Goal: Task Accomplishment & Management: Manage account settings

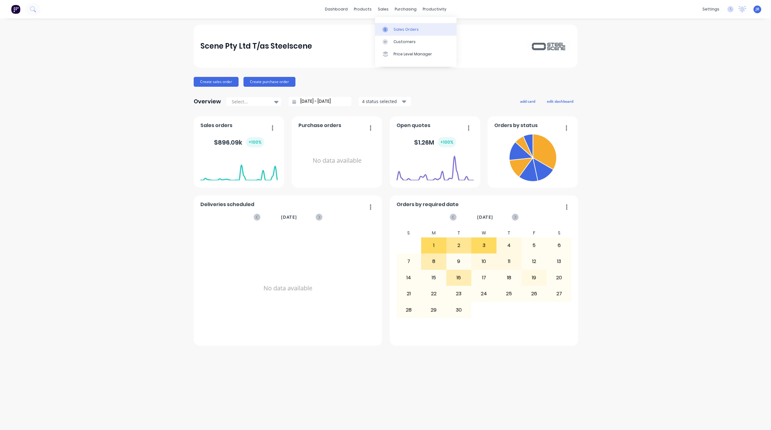
click at [384, 31] on icon at bounding box center [385, 30] width 6 height 6
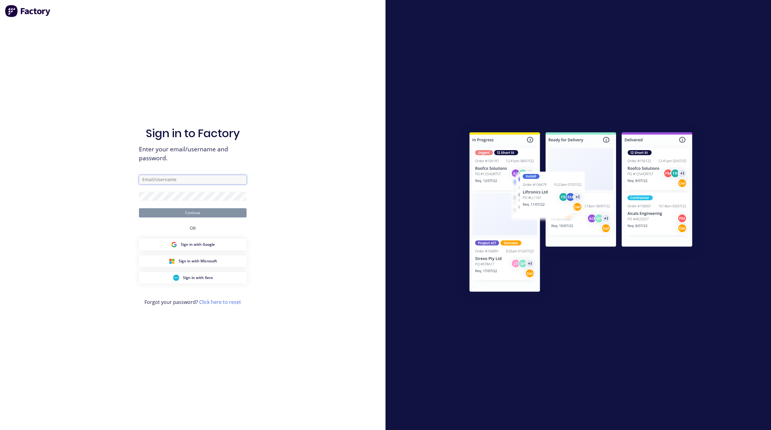
type input "[EMAIL_ADDRESS][DOMAIN_NAME]"
click at [210, 208] on button "Continue" at bounding box center [193, 212] width 108 height 9
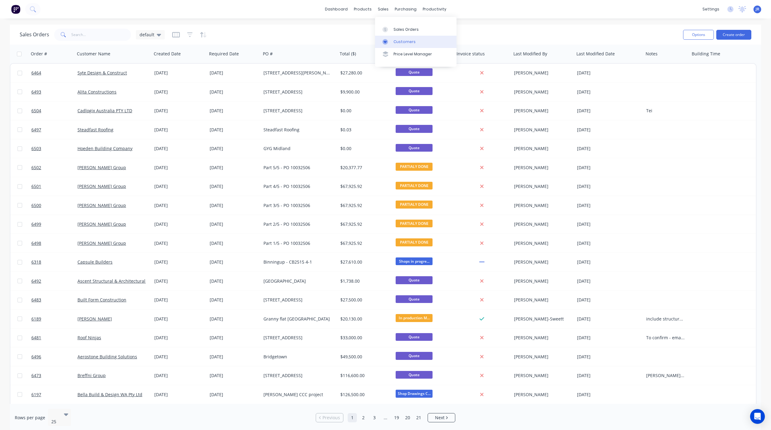
click at [393, 38] on link "Customers" at bounding box center [415, 42] width 81 height 12
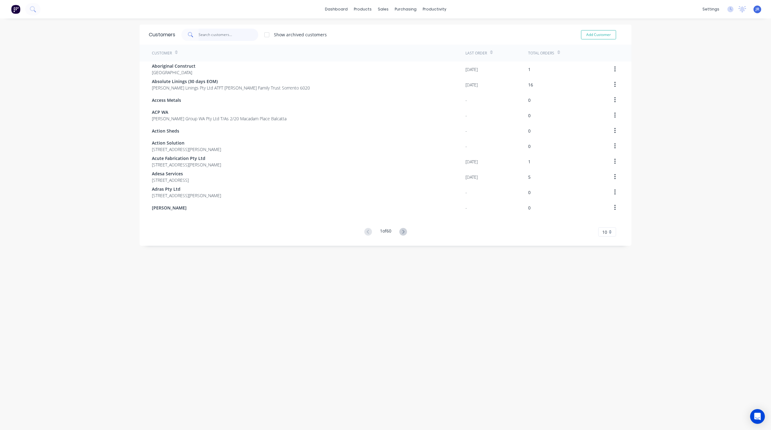
click at [218, 38] on input "text" at bounding box center [228, 35] width 60 height 12
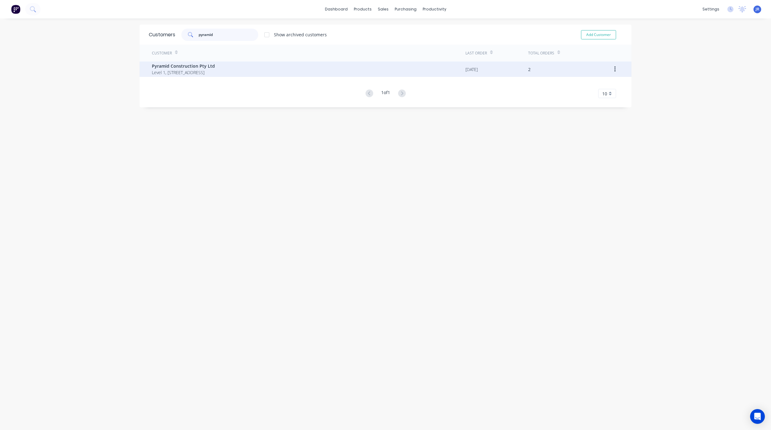
type input "pyramid"
click at [192, 65] on span "Pyramid Construction Pty Ltd" at bounding box center [183, 66] width 63 height 6
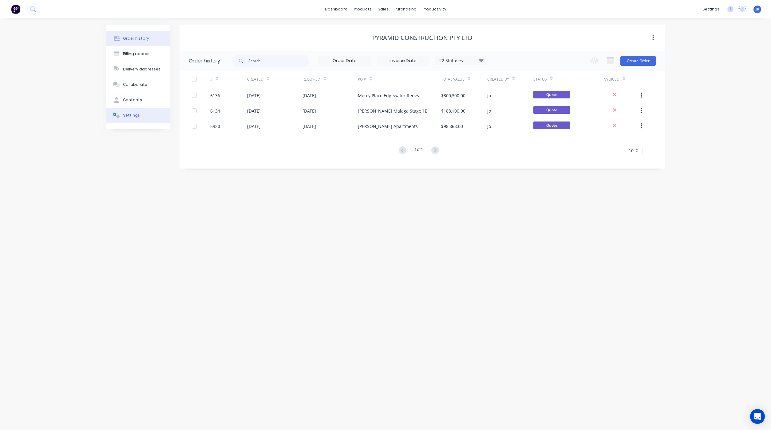
click at [132, 116] on div "Settings" at bounding box center [131, 115] width 17 height 6
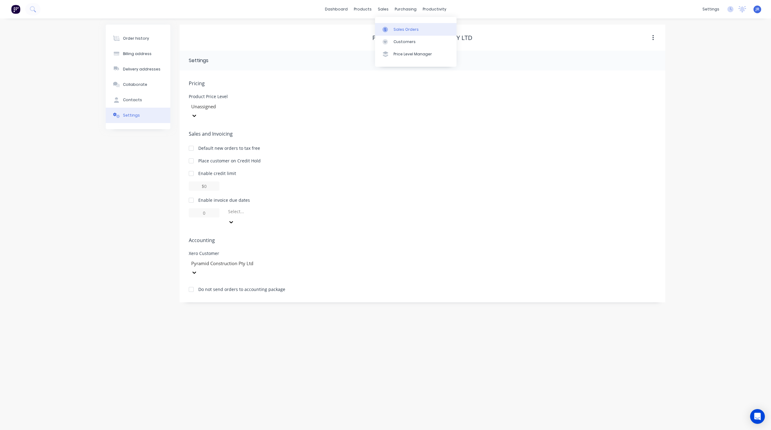
click at [386, 27] on icon at bounding box center [385, 30] width 6 height 6
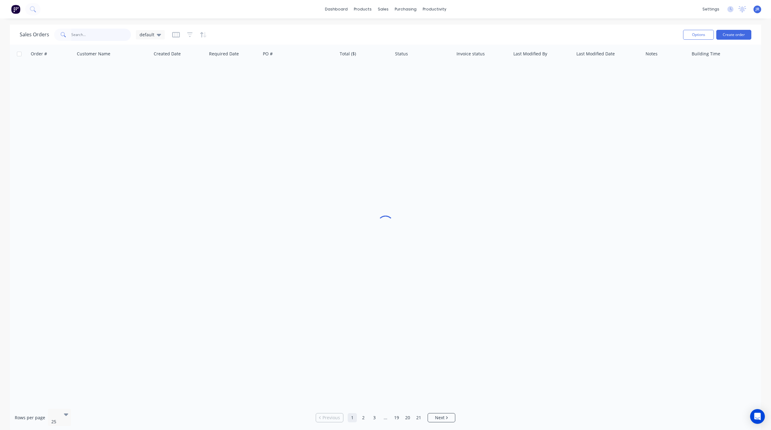
click at [113, 30] on input "text" at bounding box center [101, 35] width 60 height 12
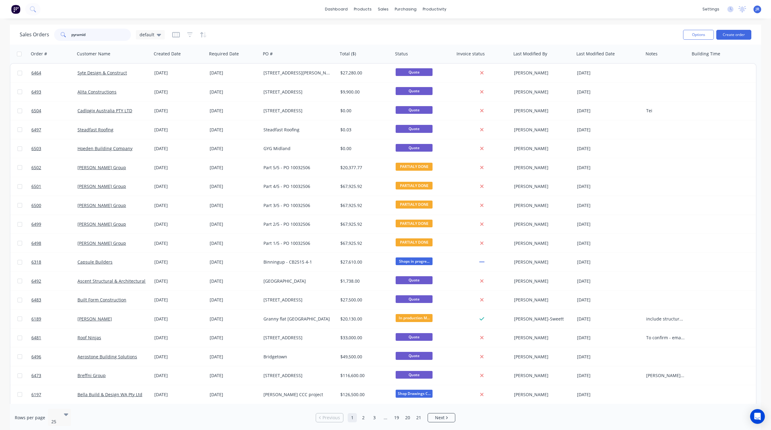
type input "pyramid"
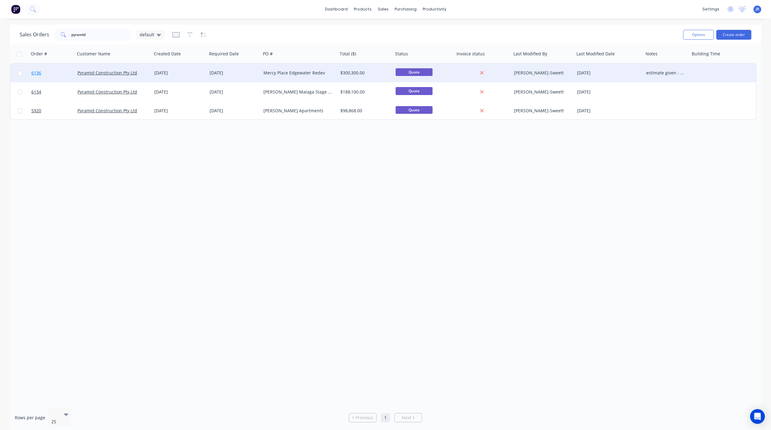
click at [41, 73] on link "6136" at bounding box center [54, 73] width 46 height 18
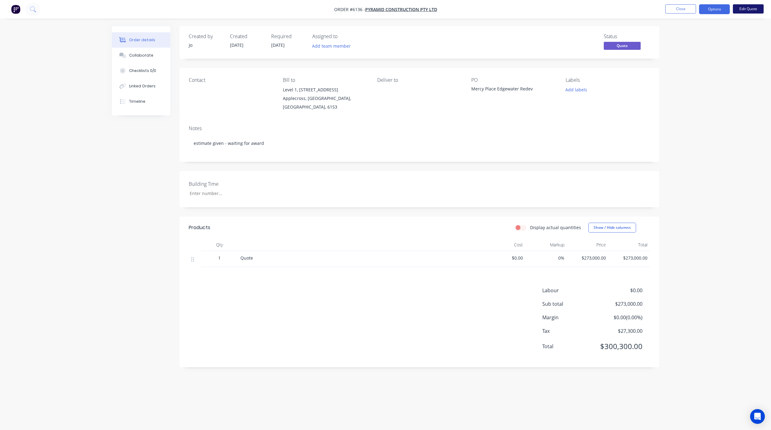
click at [747, 7] on button "Edit Quote" at bounding box center [747, 8] width 31 height 9
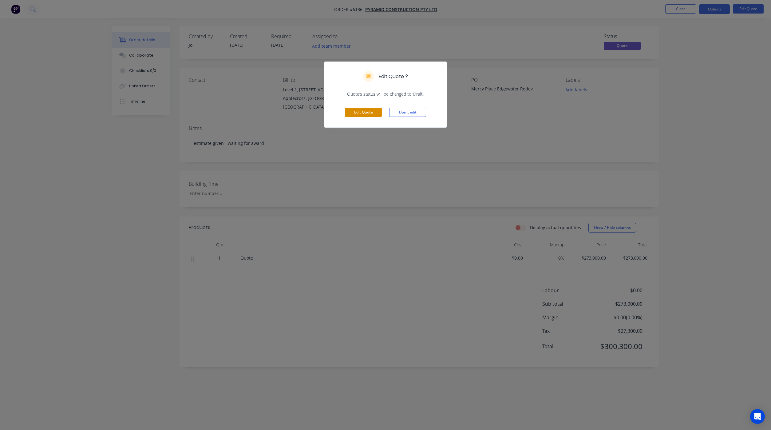
click at [373, 112] on button "Edit Quote" at bounding box center [363, 112] width 37 height 9
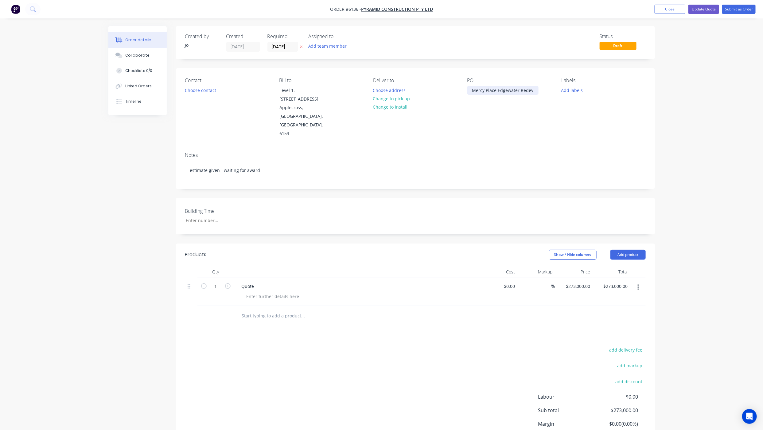
click at [533, 92] on div "Mercy Place Edgewater Redev" at bounding box center [503, 90] width 71 height 9
drag, startPoint x: 254, startPoint y: 269, endPoint x: 232, endPoint y: 273, distance: 22.4
click at [232, 278] on div "1 Quote $0.00 $0.00 % $273,000.00 $273,000.00 $273,000.00 $273,000.00" at bounding box center [415, 292] width 461 height 28
paste div
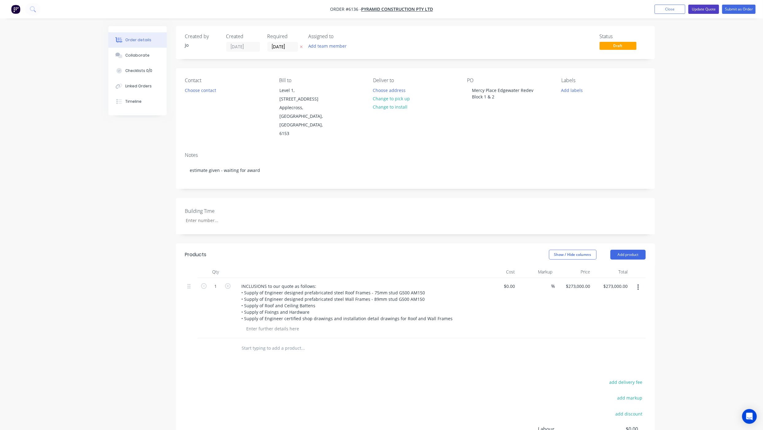
click at [706, 5] on button "Update Quote" at bounding box center [704, 9] width 31 height 9
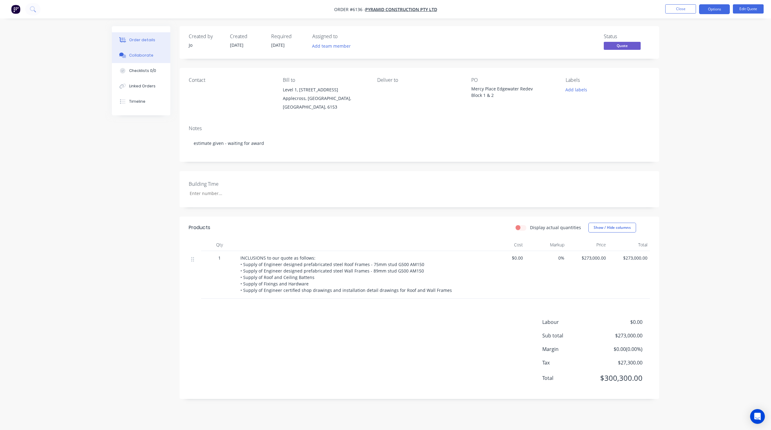
click at [128, 51] on button "Collaborate" at bounding box center [141, 55] width 58 height 15
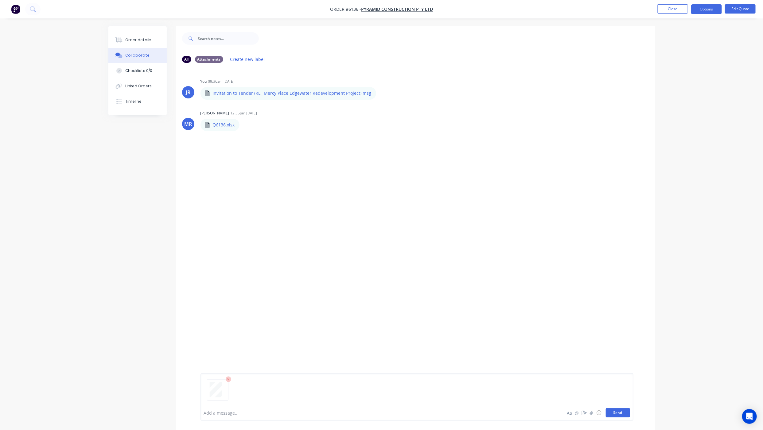
click at [609, 408] on button "Send" at bounding box center [618, 412] width 24 height 9
click at [140, 45] on button "Order details" at bounding box center [137, 39] width 58 height 15
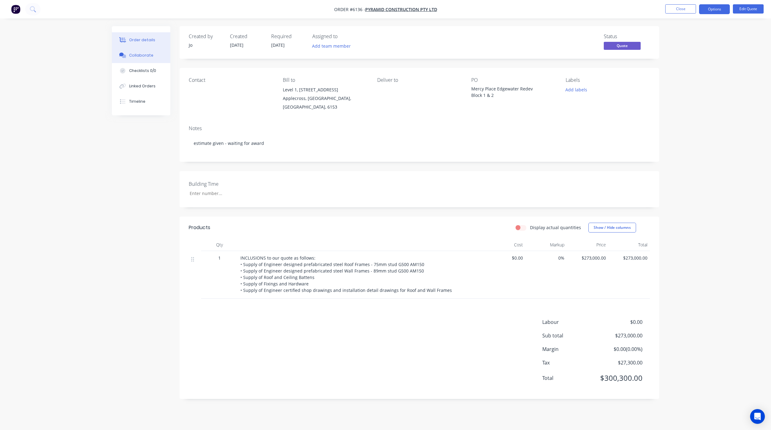
click at [141, 60] on button "Collaborate" at bounding box center [141, 55] width 58 height 15
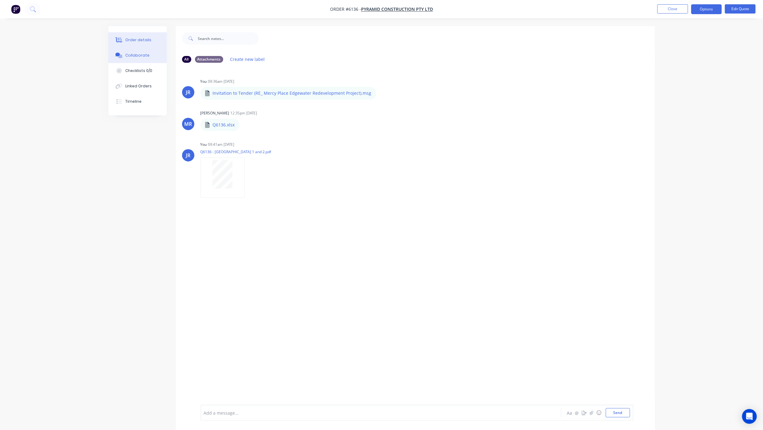
click at [141, 33] on button "Order details" at bounding box center [137, 39] width 58 height 15
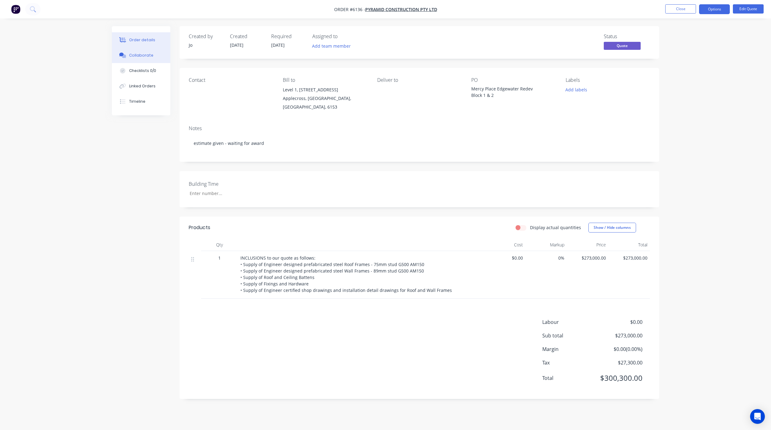
click at [140, 61] on button "Collaborate" at bounding box center [141, 55] width 58 height 15
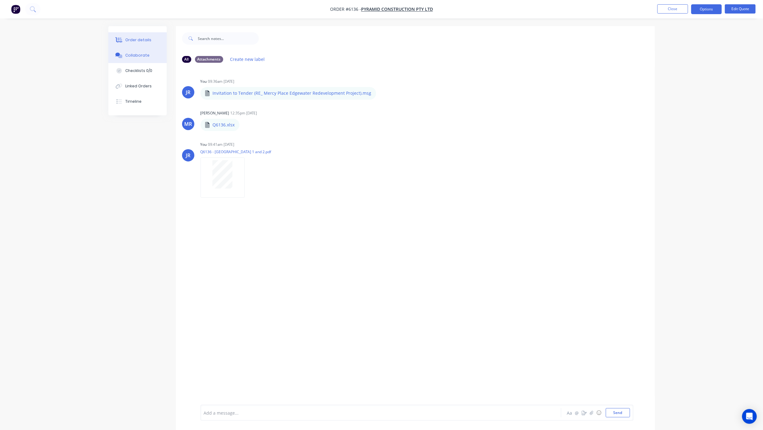
click at [143, 41] on div "Order details" at bounding box center [138, 40] width 26 height 6
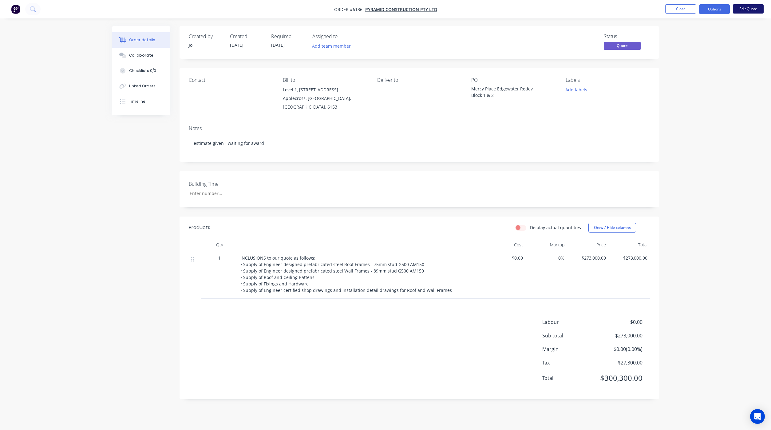
click at [738, 10] on button "Edit Quote" at bounding box center [747, 8] width 31 height 9
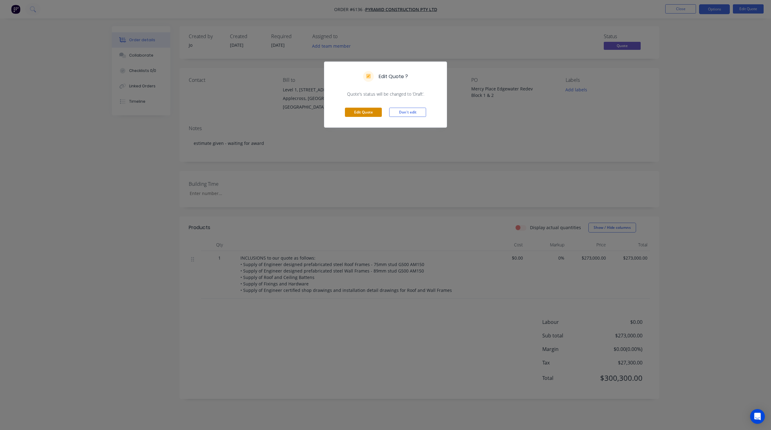
click at [362, 111] on button "Edit Quote" at bounding box center [363, 112] width 37 height 9
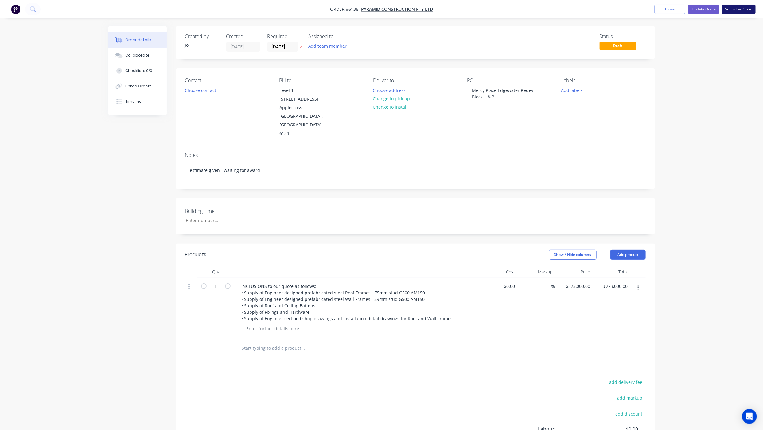
click at [746, 10] on button "Submit as Order" at bounding box center [739, 9] width 33 height 9
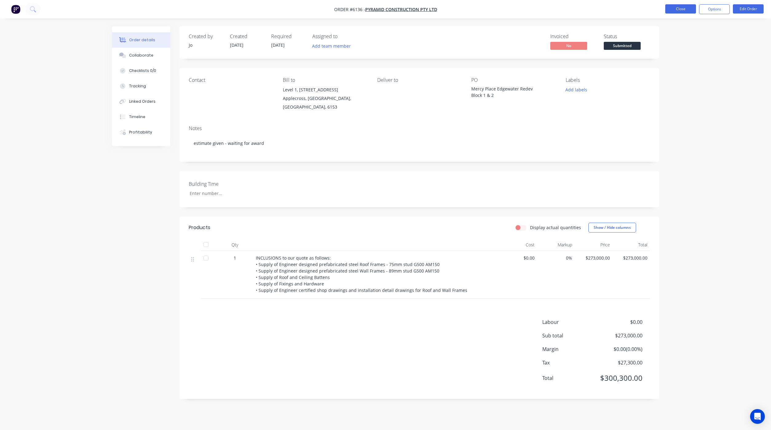
click at [678, 8] on button "Close" at bounding box center [680, 8] width 31 height 9
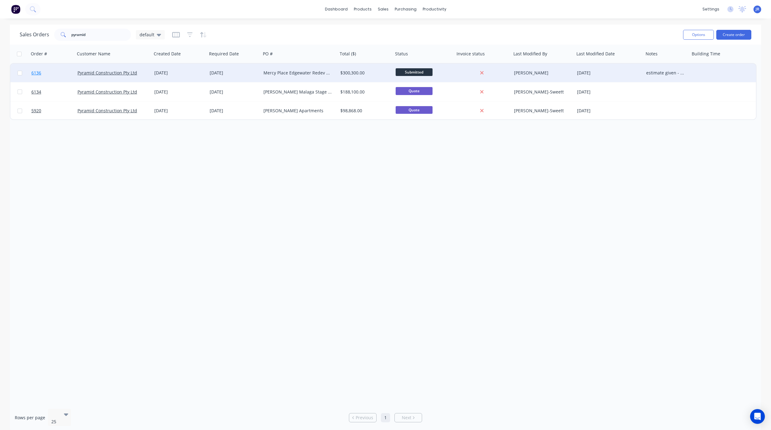
click at [36, 73] on span "6136" at bounding box center [36, 73] width 10 height 6
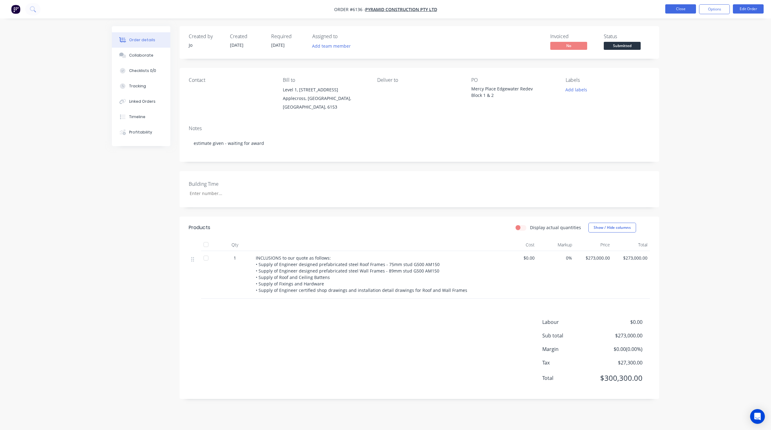
click at [689, 7] on button "Close" at bounding box center [680, 8] width 31 height 9
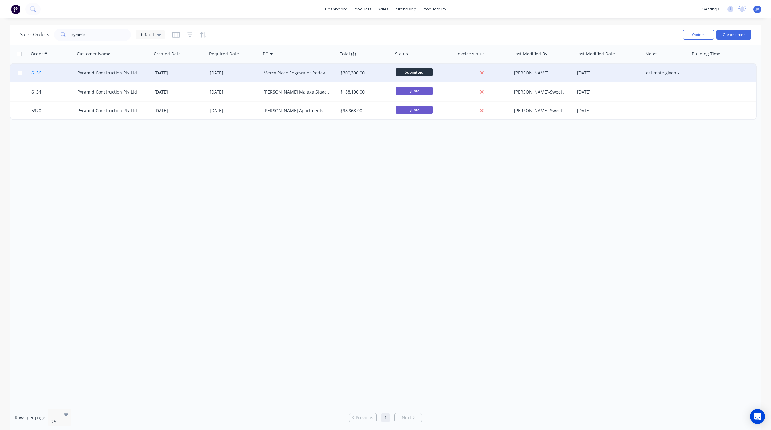
click at [36, 70] on span "6136" at bounding box center [36, 73] width 10 height 6
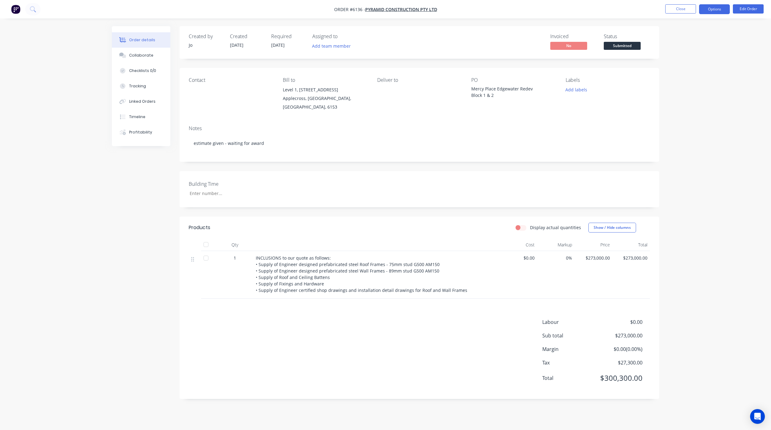
click at [707, 10] on button "Options" at bounding box center [714, 9] width 31 height 10
click at [677, 54] on button "Partial Invoice" at bounding box center [696, 49] width 68 height 12
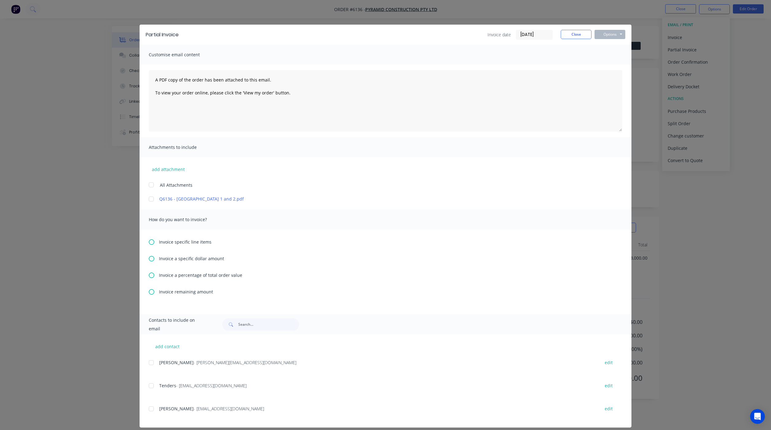
click at [149, 259] on icon at bounding box center [152, 259] width 6 height 6
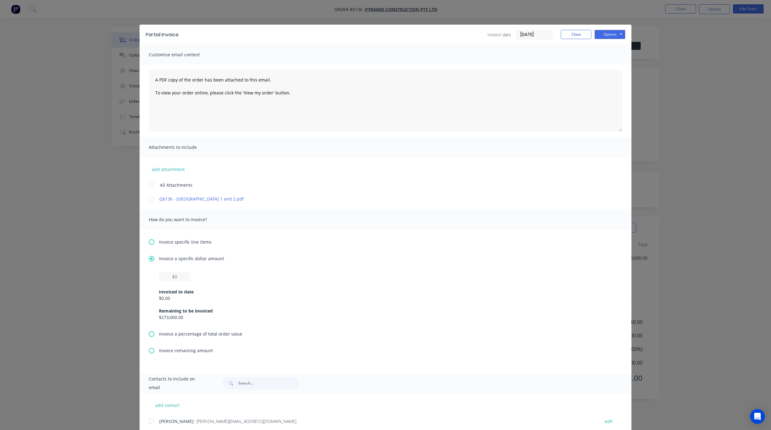
click at [149, 258] on icon at bounding box center [152, 259] width 6 height 6
click at [149, 332] on icon at bounding box center [152, 334] width 6 height 6
click at [167, 289] on input "text" at bounding box center [174, 292] width 31 height 9
type input "5%"
click at [147, 201] on div at bounding box center [151, 199] width 12 height 12
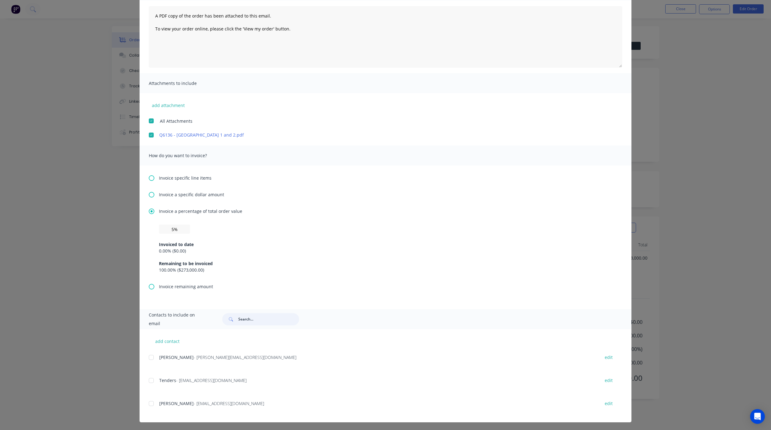
scroll to position [65, 0]
click at [147, 403] on div at bounding box center [151, 402] width 12 height 12
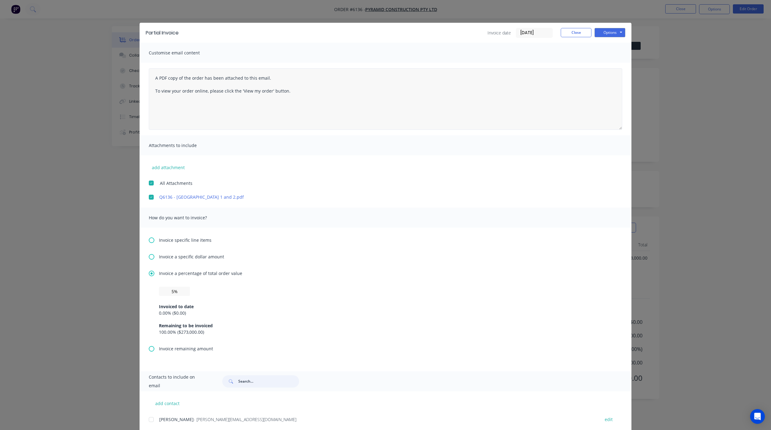
scroll to position [0, 0]
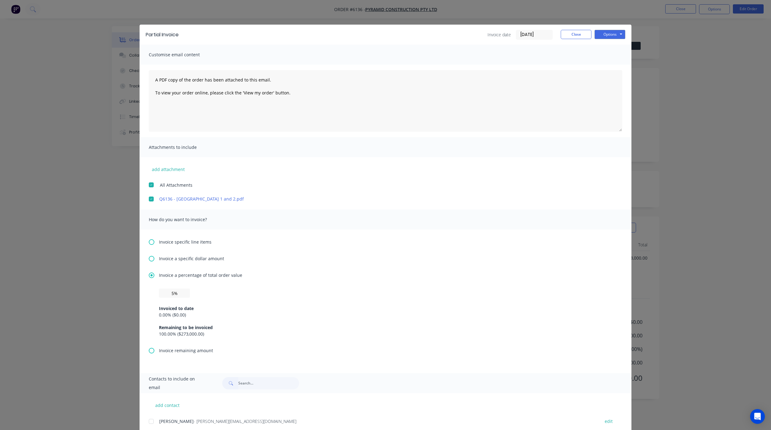
click at [600, 39] on div "Options Preview Print Email" at bounding box center [609, 35] width 31 height 10
click at [601, 35] on button "Options" at bounding box center [609, 34] width 31 height 9
click at [608, 42] on button "Preview" at bounding box center [613, 45] width 39 height 10
click at [169, 297] on input "text" at bounding box center [174, 292] width 31 height 9
type input "5%"
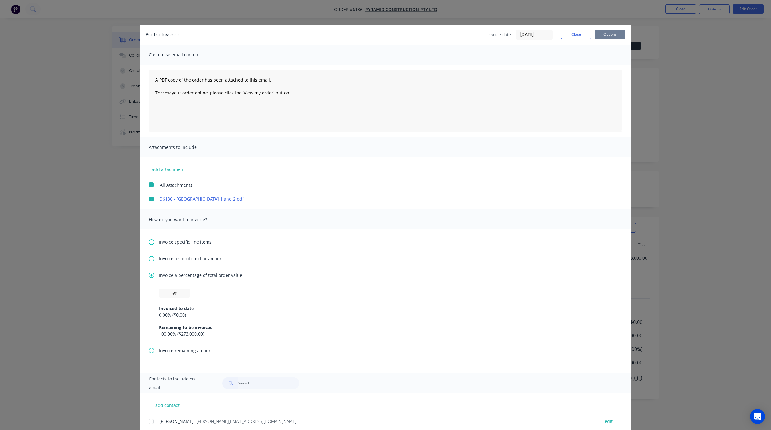
click at [608, 31] on button "Options" at bounding box center [609, 34] width 31 height 9
click at [607, 63] on button "Email" at bounding box center [613, 66] width 39 height 10
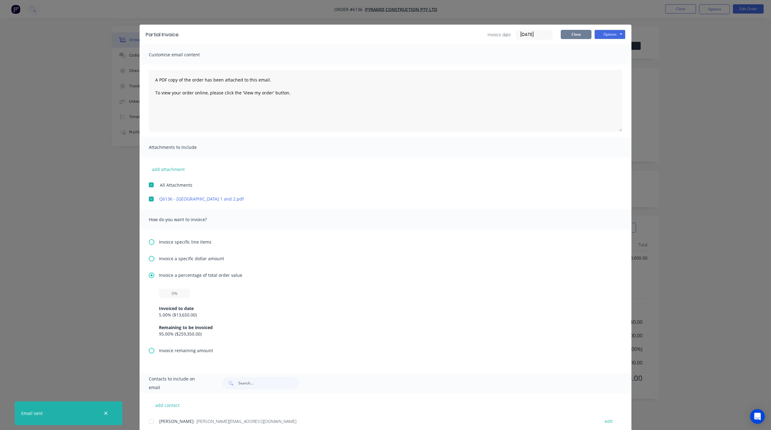
click at [569, 38] on button "Close" at bounding box center [575, 34] width 31 height 9
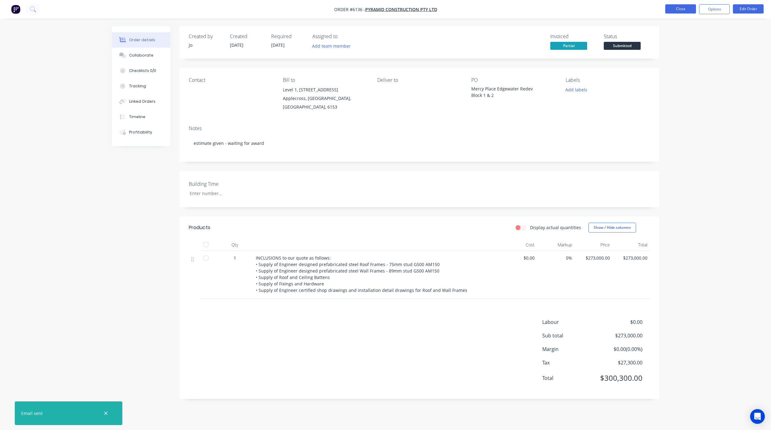
click at [665, 12] on button "Close" at bounding box center [680, 8] width 31 height 9
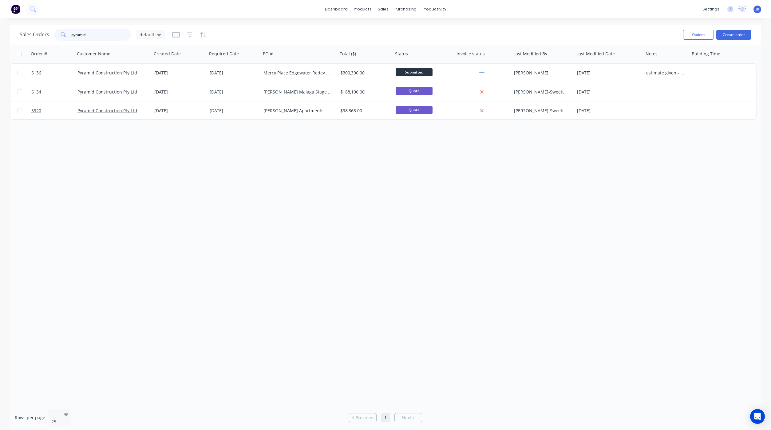
drag, startPoint x: 115, startPoint y: 31, endPoint x: 30, endPoint y: 32, distance: 85.4
click at [30, 32] on div "Sales Orders pyramid default" at bounding box center [92, 35] width 145 height 12
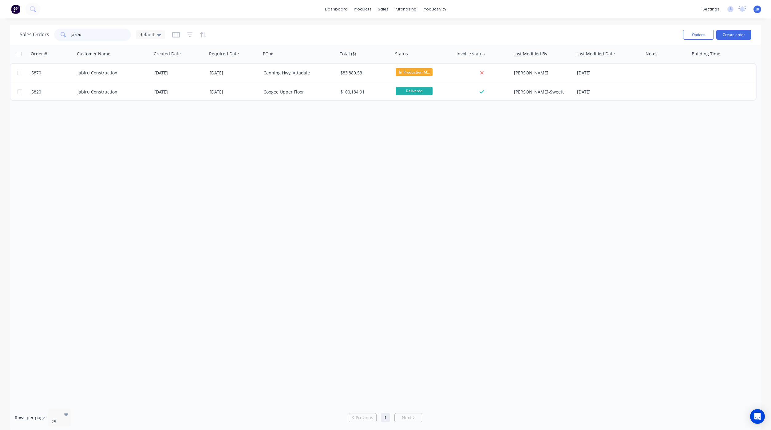
drag, startPoint x: 96, startPoint y: 34, endPoint x: 25, endPoint y: 33, distance: 71.0
click at [25, 33] on div "Sales Orders jabiru default" at bounding box center [92, 35] width 145 height 12
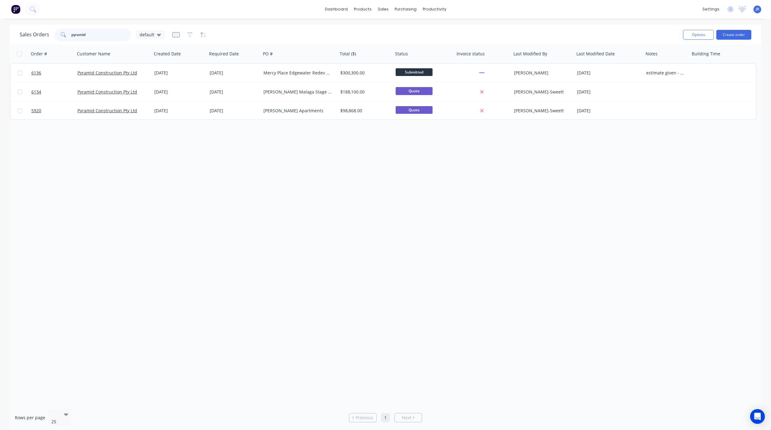
drag, startPoint x: 92, startPoint y: 35, endPoint x: 34, endPoint y: 32, distance: 58.5
click at [38, 32] on div "Sales Orders pyramid default" at bounding box center [92, 35] width 145 height 12
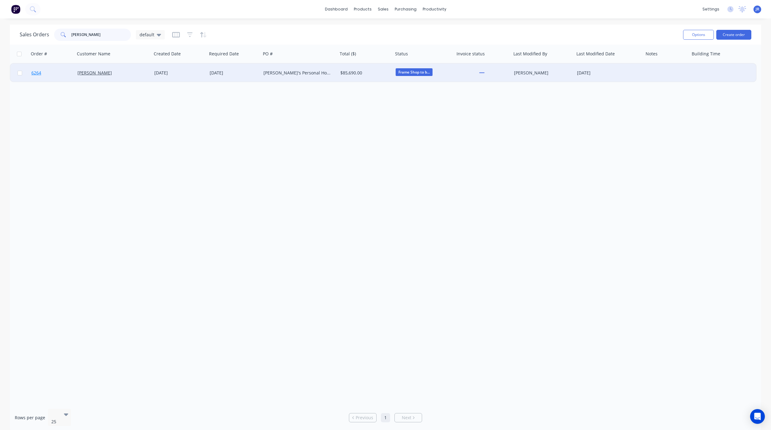
type input "[PERSON_NAME]"
click at [41, 76] on link "6264" at bounding box center [54, 73] width 46 height 18
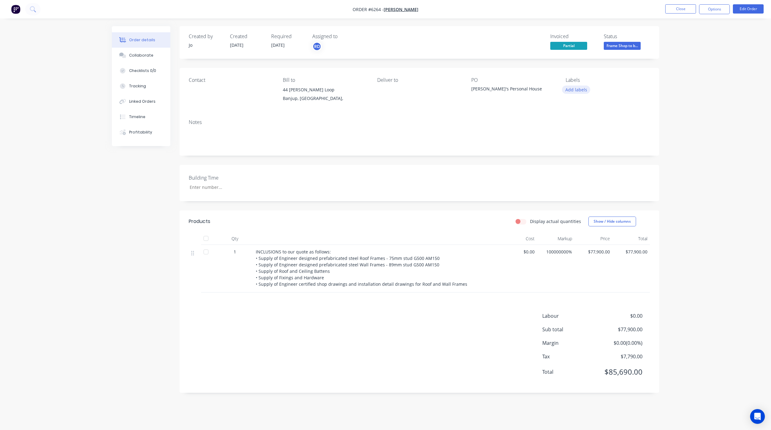
click at [577, 90] on button "Add labels" at bounding box center [576, 89] width 28 height 8
click at [576, 166] on div at bounding box center [576, 169] width 12 height 12
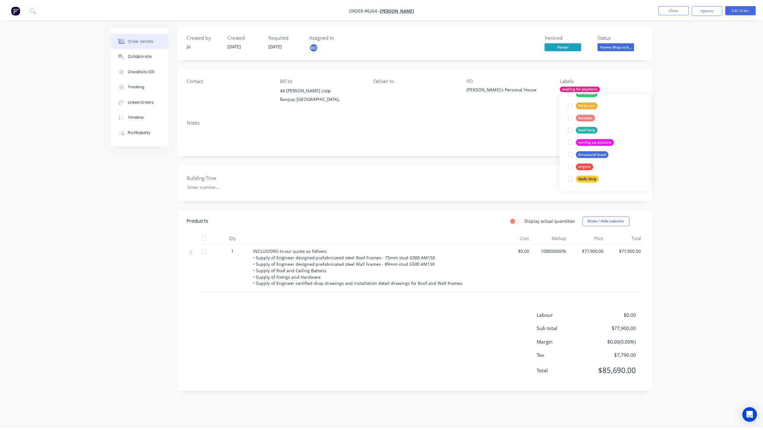
scroll to position [0, 0]
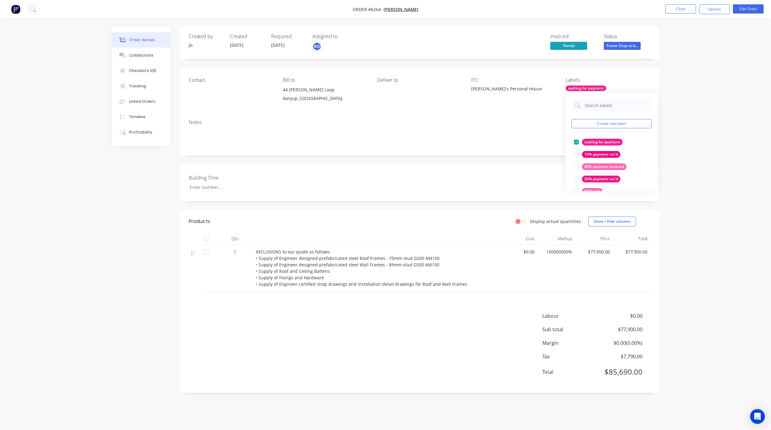
click at [615, 71] on div "Contact Bill to [GEOGRAPHIC_DATA][PERSON_NAME], [GEOGRAPHIC_DATA], Deliver to P…" at bounding box center [418, 91] width 479 height 46
click at [669, 12] on button "Close" at bounding box center [680, 8] width 31 height 9
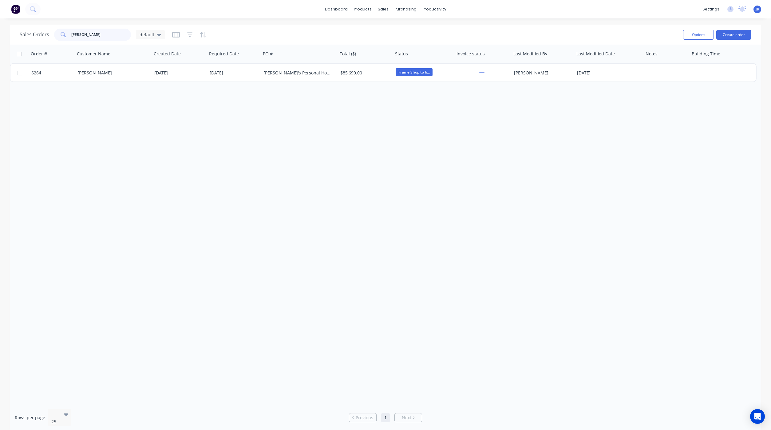
drag, startPoint x: 54, startPoint y: 34, endPoint x: 18, endPoint y: 33, distance: 36.0
click at [19, 34] on div "Sales Orders [PERSON_NAME] default Options Create order" at bounding box center [385, 35] width 751 height 20
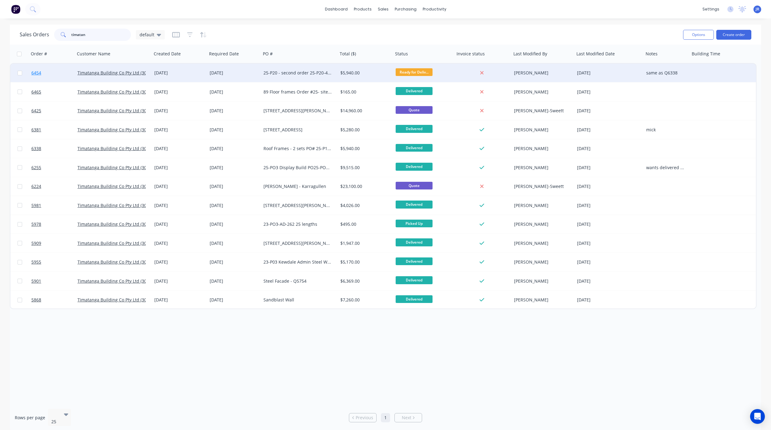
type input "timatan"
click at [35, 71] on span "6454" at bounding box center [36, 73] width 10 height 6
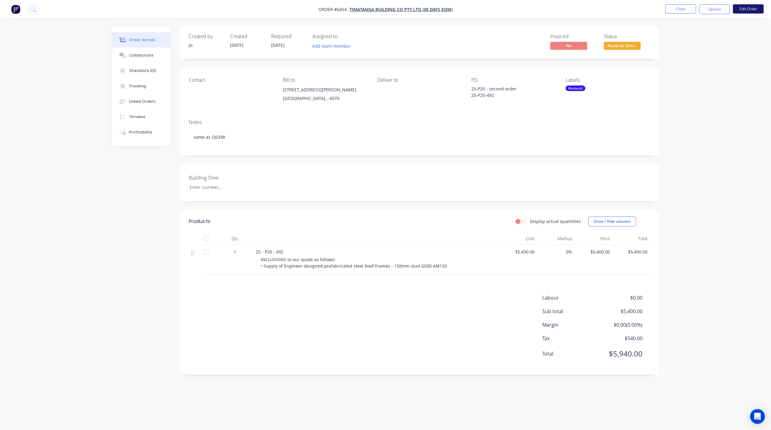
click at [742, 10] on button "Edit Order" at bounding box center [747, 8] width 31 height 9
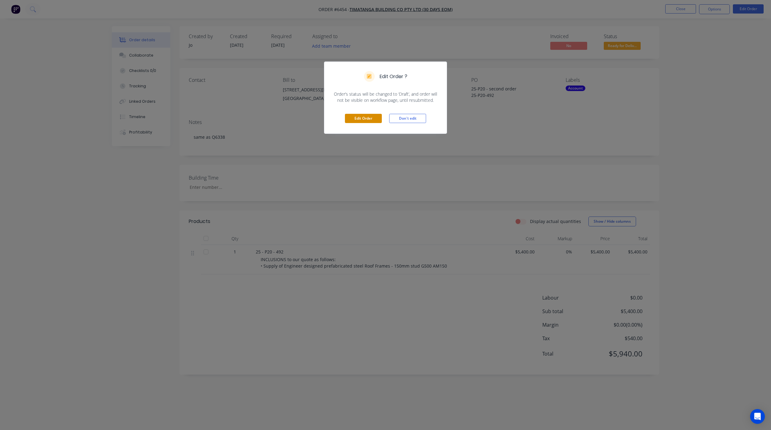
click at [367, 116] on button "Edit Order" at bounding box center [363, 118] width 37 height 9
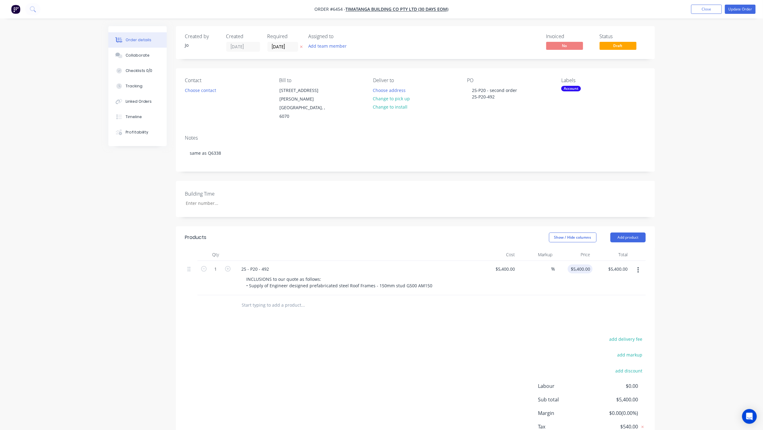
type input "5400"
click at [583, 264] on input "5400" at bounding box center [582, 268] width 22 height 9
type input "-100"
type input "0"
type input "$0.00"
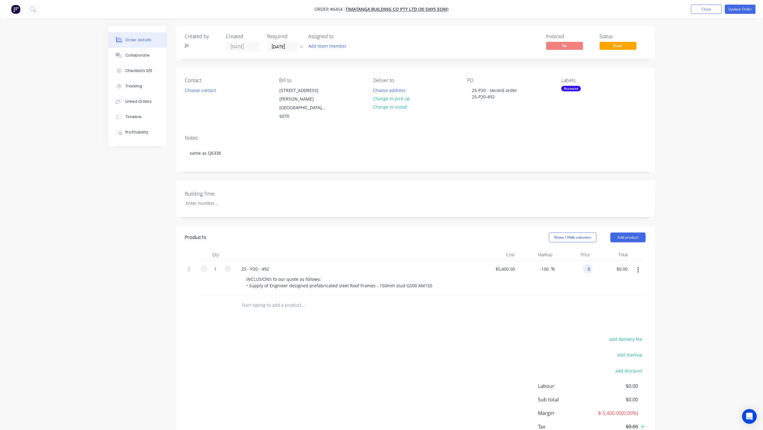
type input "0"
type input "5400"
type input "$0.00"
click at [505, 264] on input "5400" at bounding box center [506, 268] width 22 height 9
type input "$5,000.00"
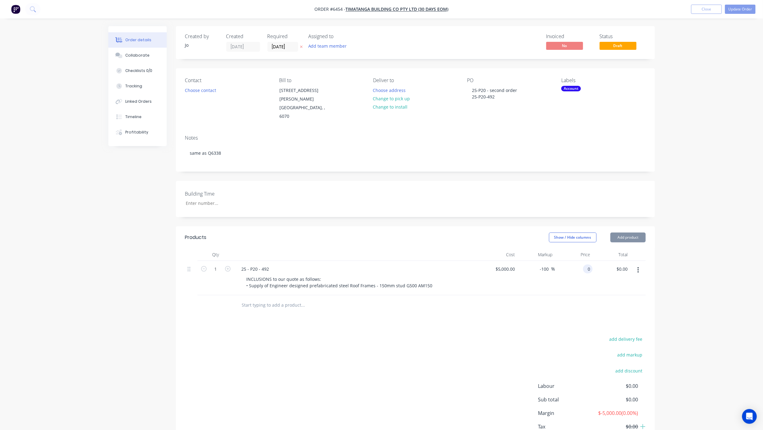
type input "$0.00"
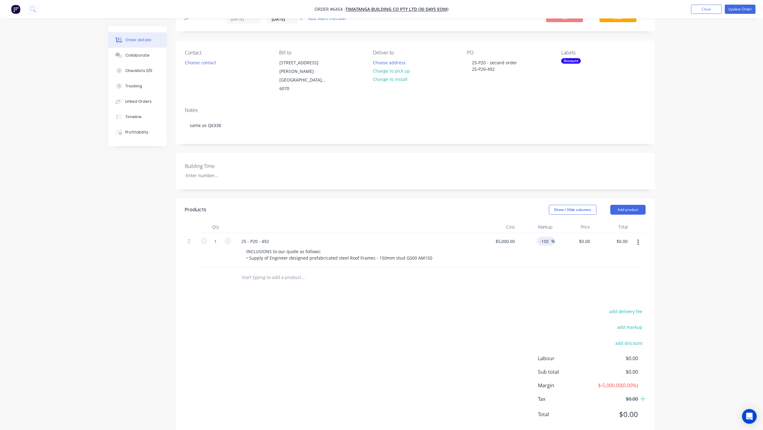
click at [548, 237] on input "-100" at bounding box center [546, 241] width 12 height 9
type input "-"
type input "5000"
type input "$5,000.00"
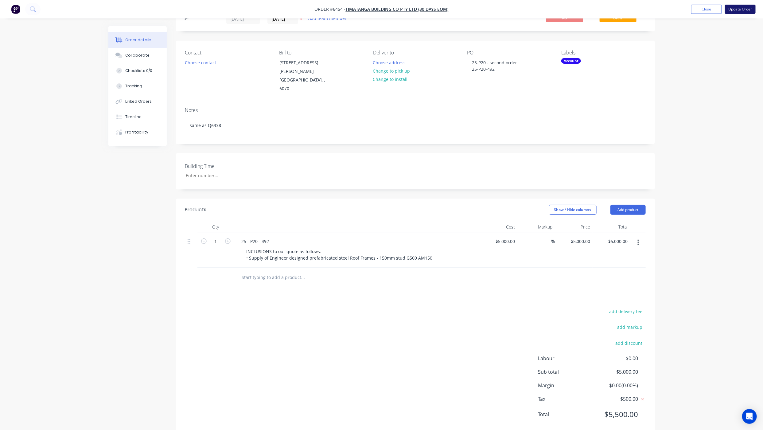
click at [735, 8] on button "Update Order" at bounding box center [740, 9] width 31 height 9
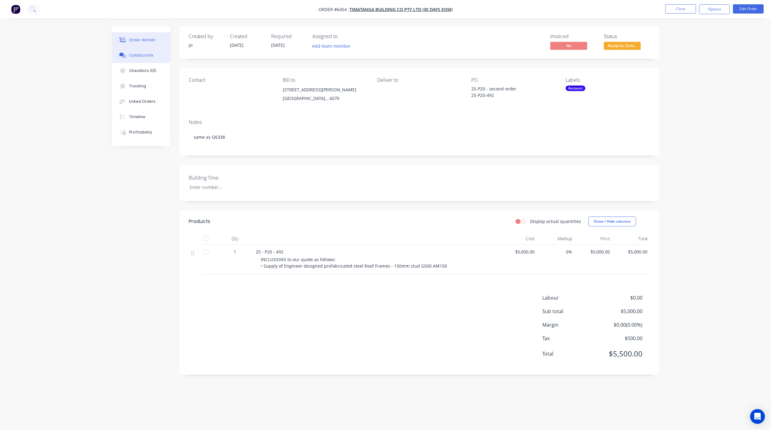
click at [157, 57] on button "Collaborate" at bounding box center [141, 55] width 58 height 15
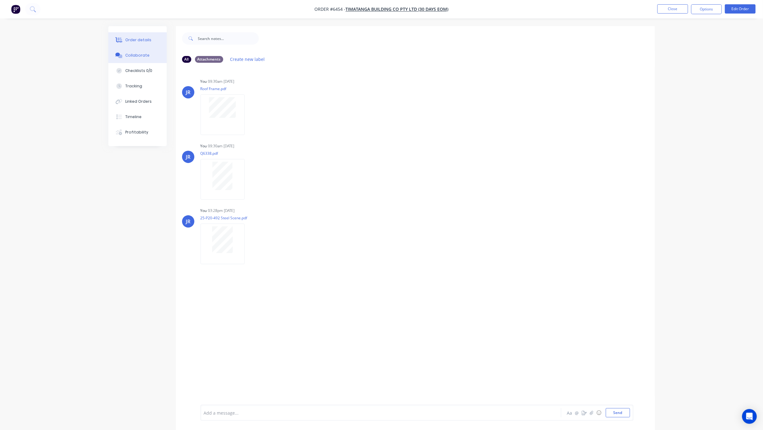
click at [145, 33] on button "Order details" at bounding box center [137, 39] width 58 height 15
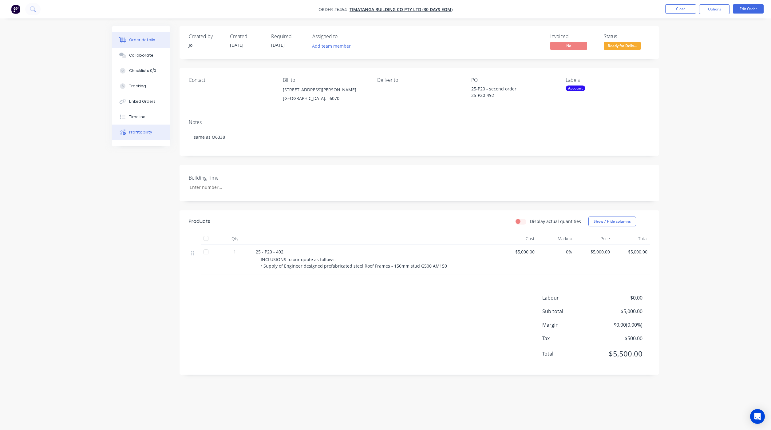
click at [129, 135] on button "Profitability" at bounding box center [141, 131] width 58 height 15
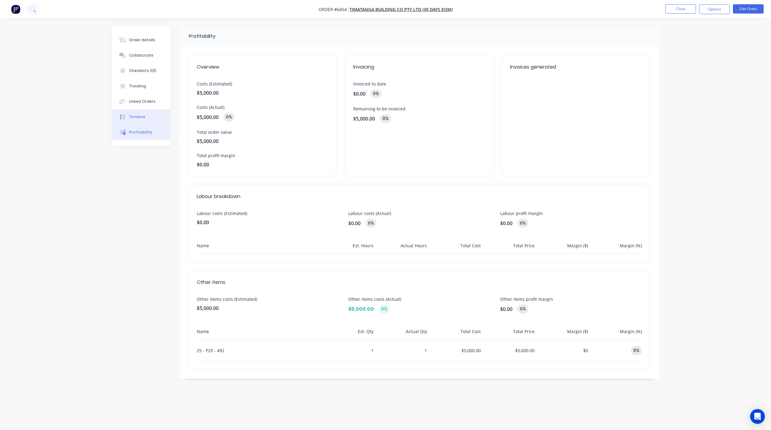
click at [132, 122] on button "Timeline" at bounding box center [141, 116] width 58 height 15
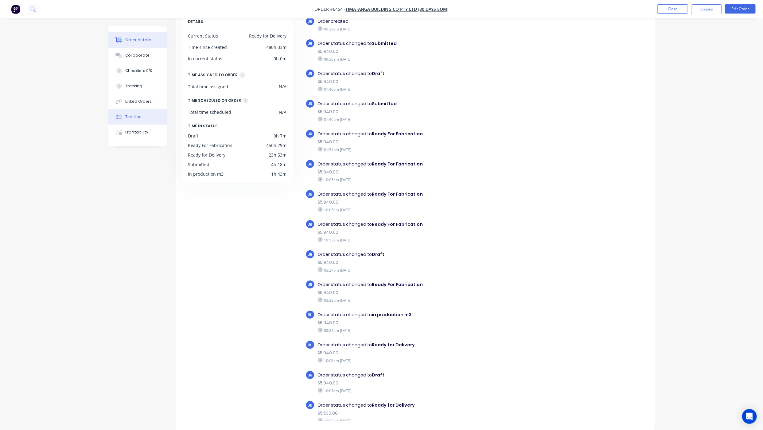
click at [146, 41] on div "Order details" at bounding box center [138, 40] width 26 height 6
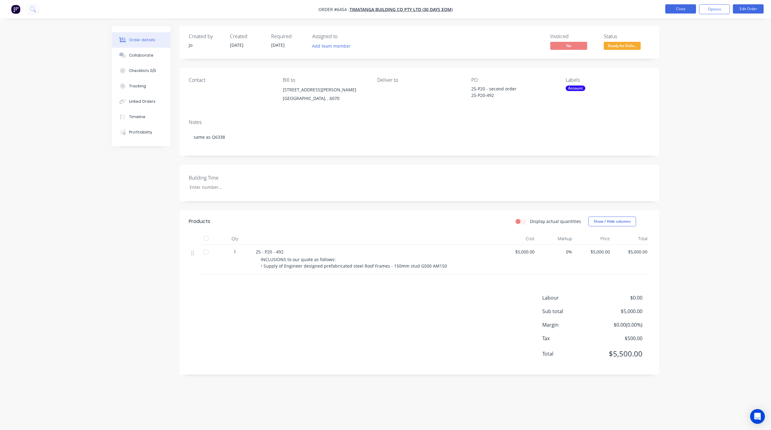
click at [678, 12] on button "Close" at bounding box center [680, 8] width 31 height 9
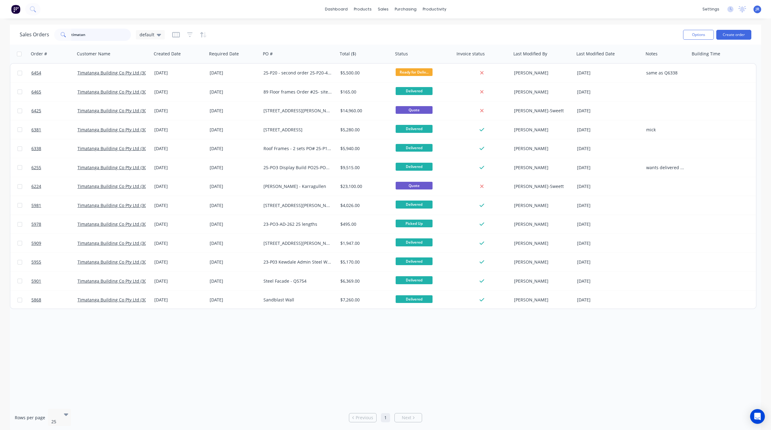
drag, startPoint x: 113, startPoint y: 33, endPoint x: 45, endPoint y: 24, distance: 68.4
click at [26, 38] on div "Sales Orders timatan default" at bounding box center [92, 35] width 145 height 12
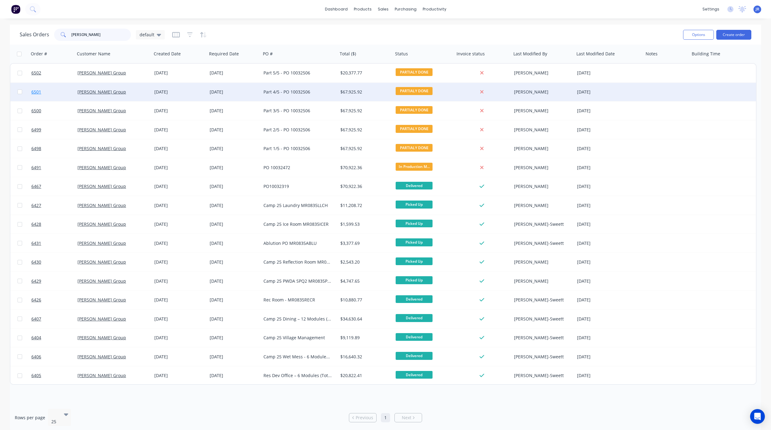
type input "[PERSON_NAME]"
click at [33, 94] on span "6501" at bounding box center [36, 92] width 10 height 6
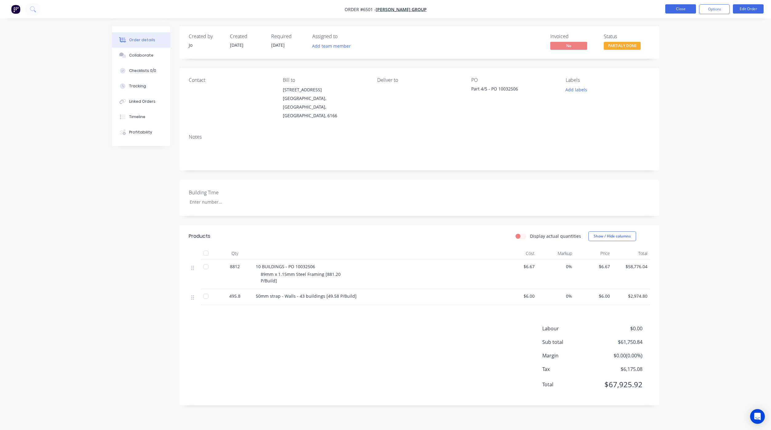
click at [673, 8] on button "Close" at bounding box center [680, 8] width 31 height 9
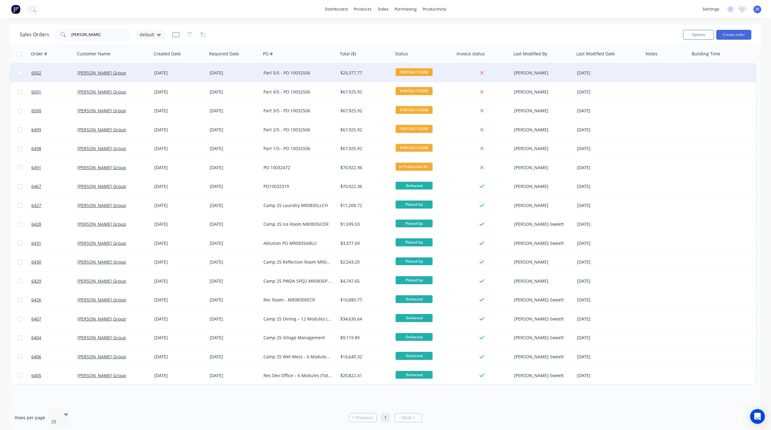
click at [29, 70] on div at bounding box center [52, 73] width 46 height 18
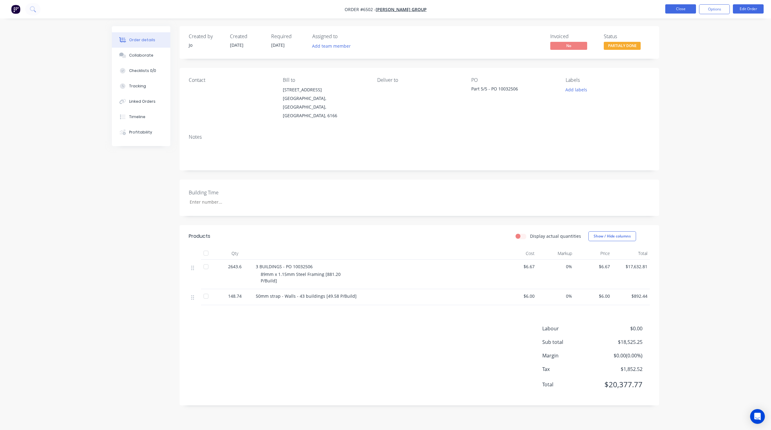
click at [685, 11] on button "Close" at bounding box center [680, 8] width 31 height 9
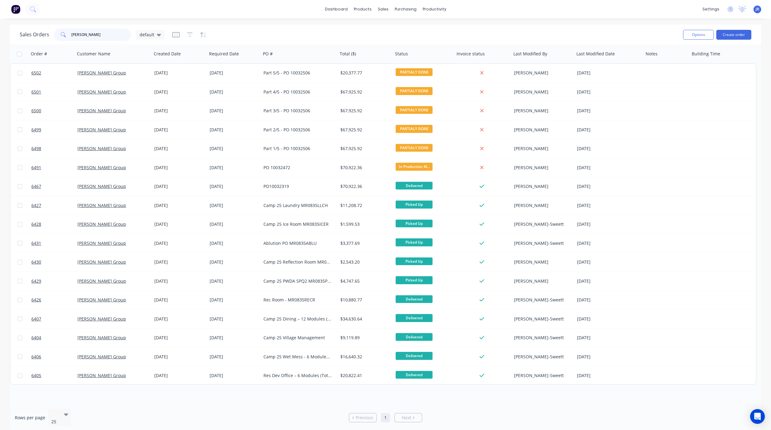
drag, startPoint x: 106, startPoint y: 40, endPoint x: -1, endPoint y: 37, distance: 107.3
click at [0, 37] on html "dashboard products sales purchasing productivity dashboard products Product Cat…" at bounding box center [385, 215] width 771 height 430
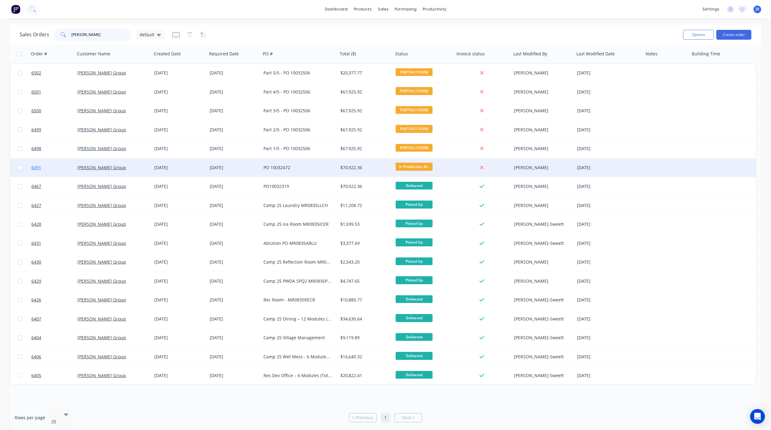
type input "[PERSON_NAME]"
click at [40, 170] on span "6491" at bounding box center [36, 167] width 10 height 6
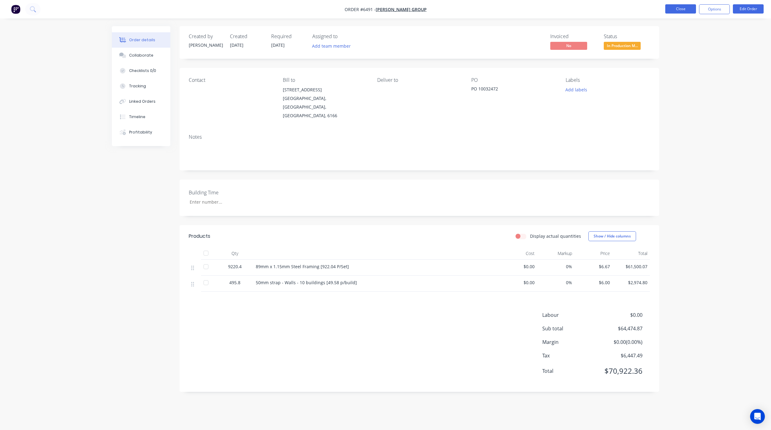
click at [682, 10] on button "Close" at bounding box center [680, 8] width 31 height 9
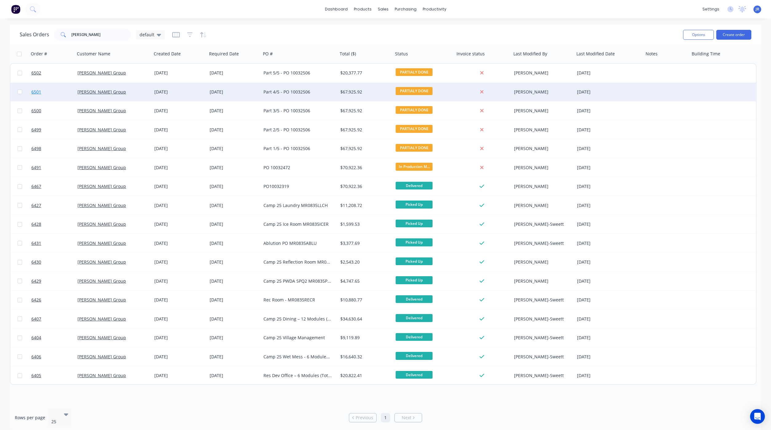
click at [34, 94] on span "6501" at bounding box center [36, 92] width 10 height 6
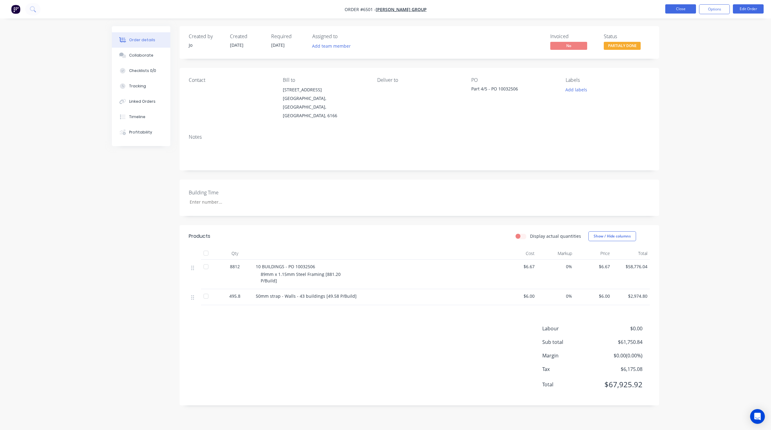
click at [685, 11] on button "Close" at bounding box center [680, 8] width 31 height 9
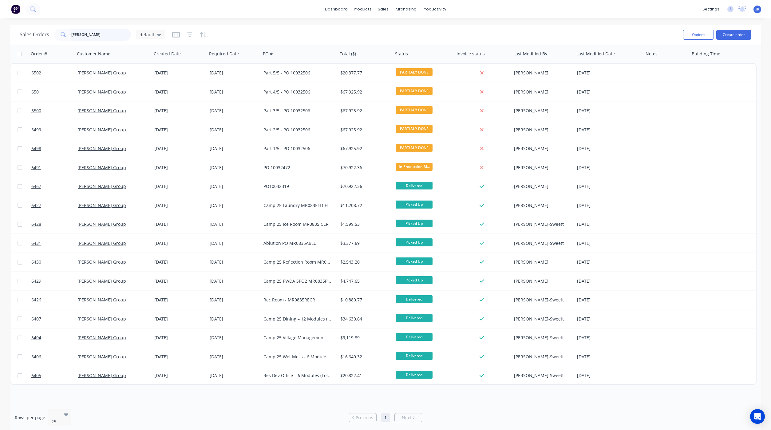
drag, startPoint x: 88, startPoint y: 35, endPoint x: 12, endPoint y: 29, distance: 76.8
click at [22, 30] on div "Sales Orders [PERSON_NAME] default" at bounding box center [92, 35] width 145 height 12
type input "alto"
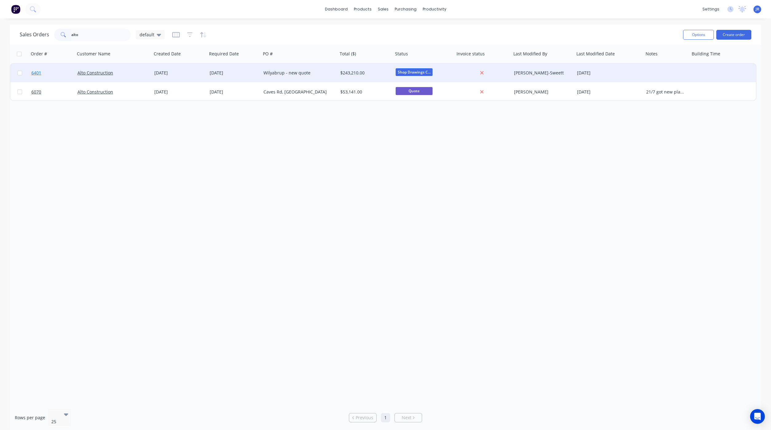
click at [40, 74] on span "6401" at bounding box center [36, 73] width 10 height 6
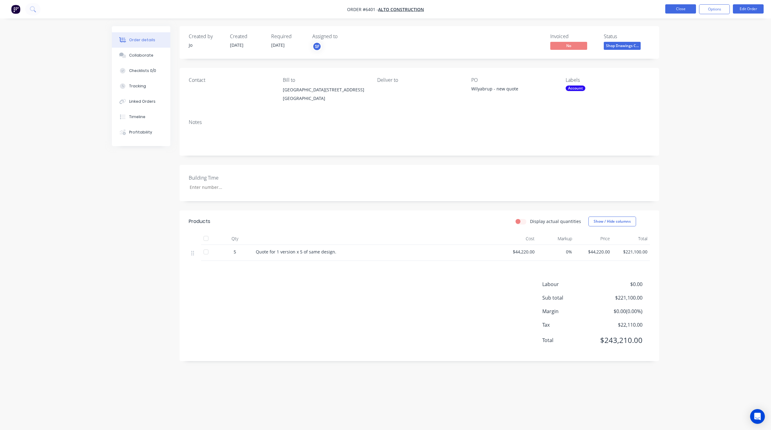
click at [680, 10] on button "Close" at bounding box center [680, 8] width 31 height 9
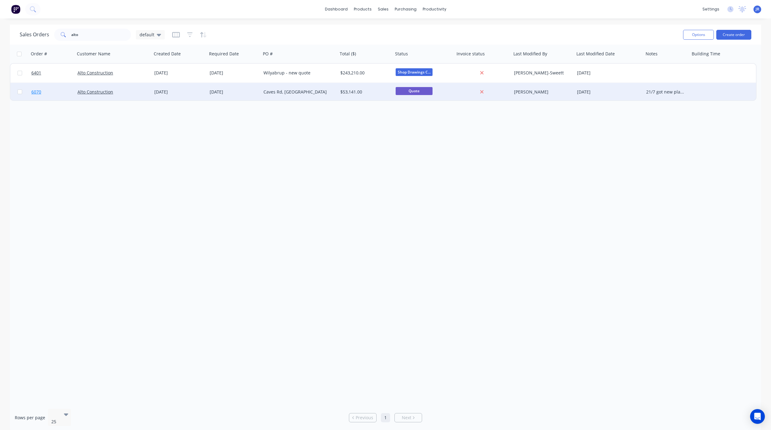
click at [35, 92] on span "6070" at bounding box center [36, 92] width 10 height 6
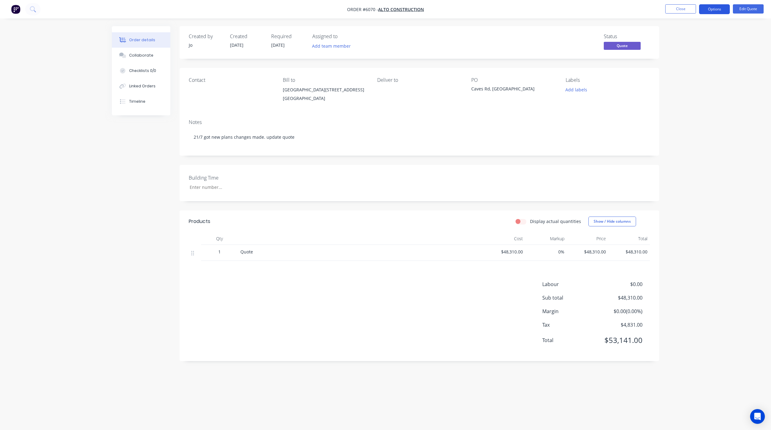
click at [712, 6] on button "Options" at bounding box center [714, 9] width 31 height 10
click at [692, 138] on div "Archive" at bounding box center [695, 135] width 57 height 9
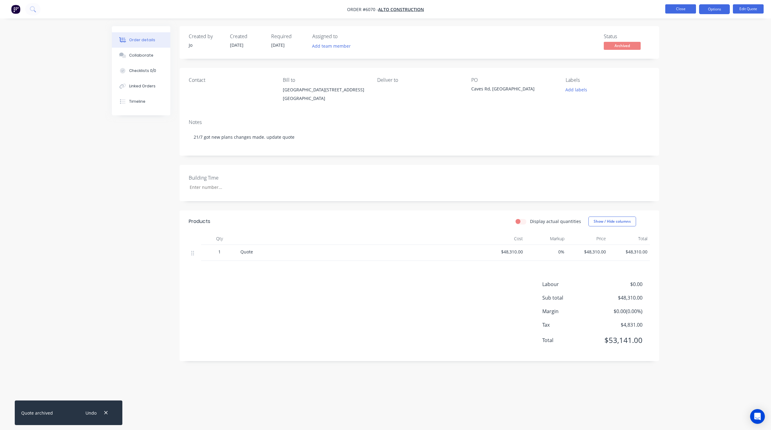
click at [685, 11] on button "Close" at bounding box center [680, 8] width 31 height 9
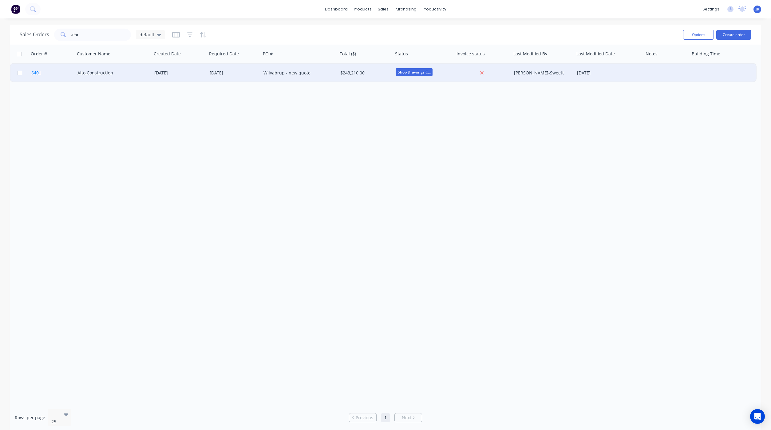
click at [31, 71] on span "6401" at bounding box center [36, 73] width 10 height 6
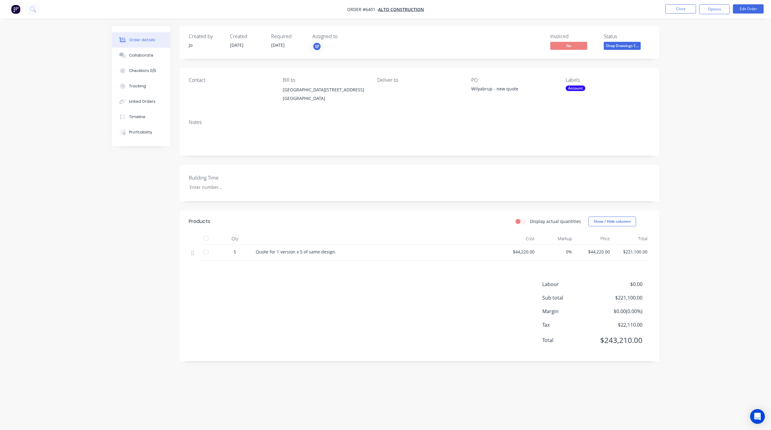
click at [518, 88] on div "Wilyabrup - new quote" at bounding box center [509, 89] width 77 height 9
click at [742, 9] on button "Edit Order" at bounding box center [747, 8] width 31 height 9
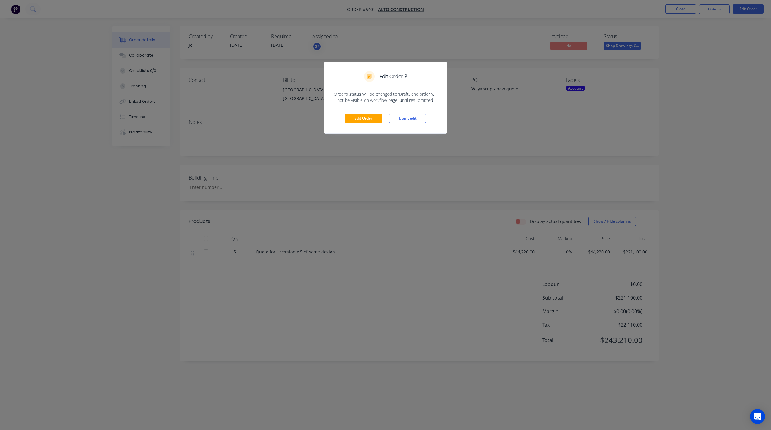
click at [374, 124] on div "Edit Order Don't edit" at bounding box center [385, 118] width 122 height 30
click at [364, 119] on button "Edit Order" at bounding box center [363, 118] width 37 height 9
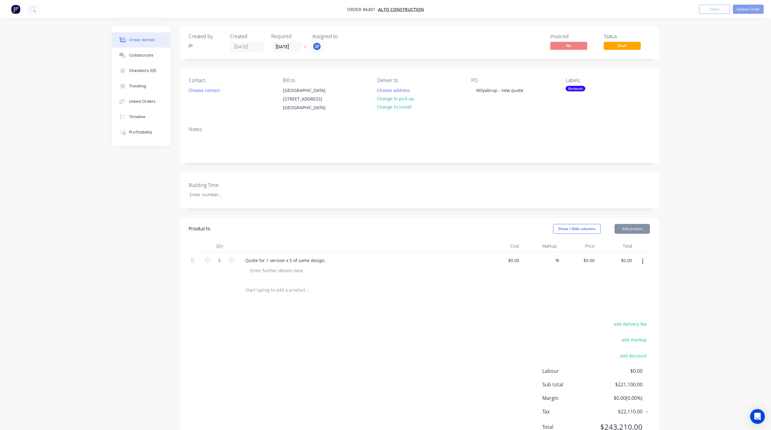
type input "$44,220.00"
type input "$221,100.00"
click at [517, 90] on div "Wilyabrup - new quote" at bounding box center [496, 90] width 57 height 9
click at [503, 93] on div "Wilyabrup - n" at bounding box center [487, 90] width 38 height 9
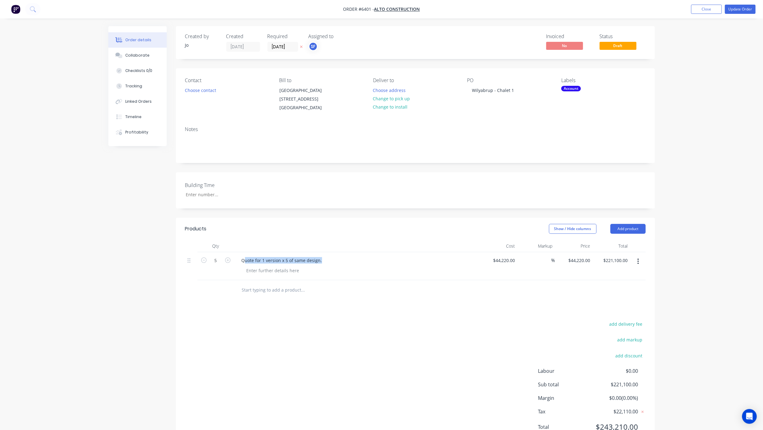
drag, startPoint x: 322, startPoint y: 288, endPoint x: 227, endPoint y: 289, distance: 94.9
click at [227, 280] on div "5 Quote for 1 version x 5 of same design. $44,220.00 $44,220.00 % $44,220.00 $4…" at bounding box center [415, 266] width 461 height 28
click at [374, 384] on div "add delivery fee add markup add discount Labour $0.00 Sub total $221,100.00 Mar…" at bounding box center [415, 379] width 461 height 119
drag, startPoint x: 314, startPoint y: 286, endPoint x: 224, endPoint y: 292, distance: 89.6
click at [224, 280] on div "5 Quote for 1 version x 5 of same design. $44,220.00 $44,220.00 % $44,220.00 $4…" at bounding box center [415, 266] width 461 height 28
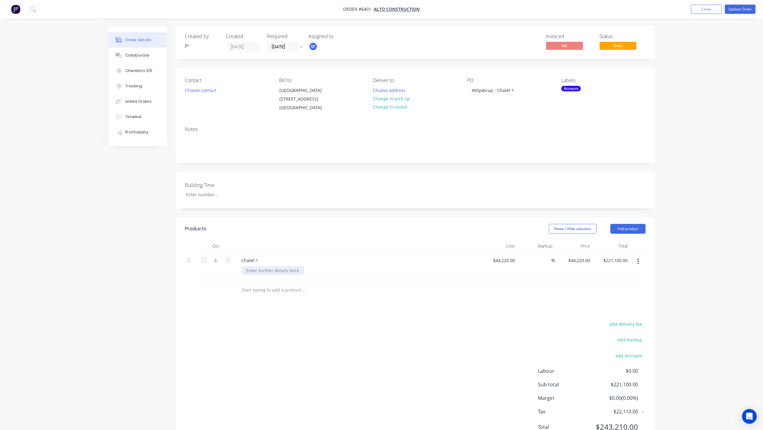
click at [251, 275] on div at bounding box center [273, 270] width 63 height 9
click at [260, 275] on div at bounding box center [273, 270] width 63 height 9
paste div
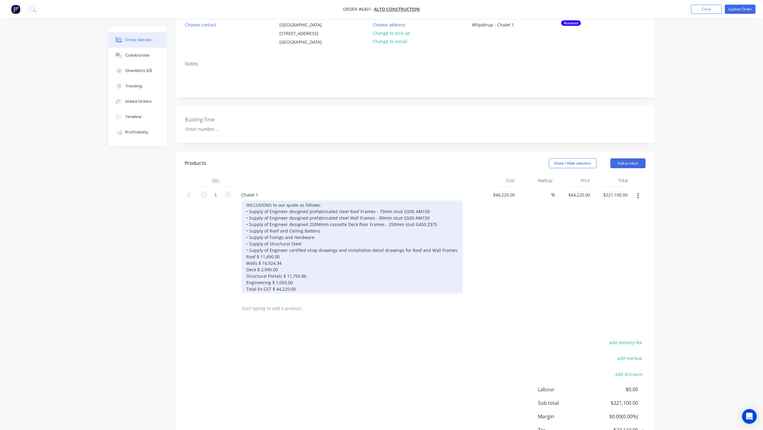
scroll to position [138, 0]
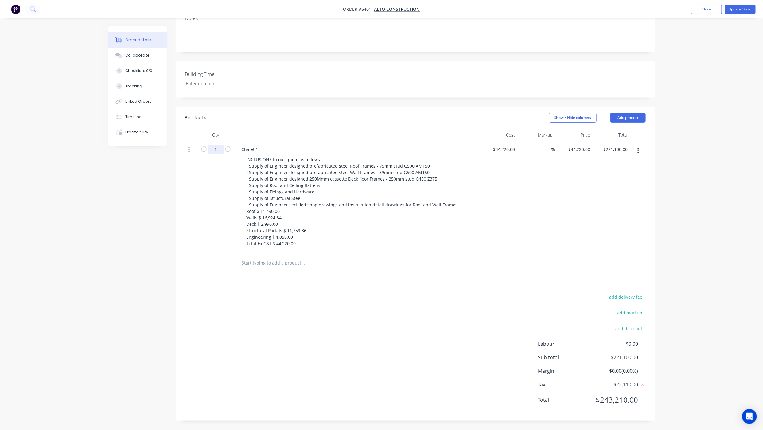
type input "1"
type input "$44,220.00"
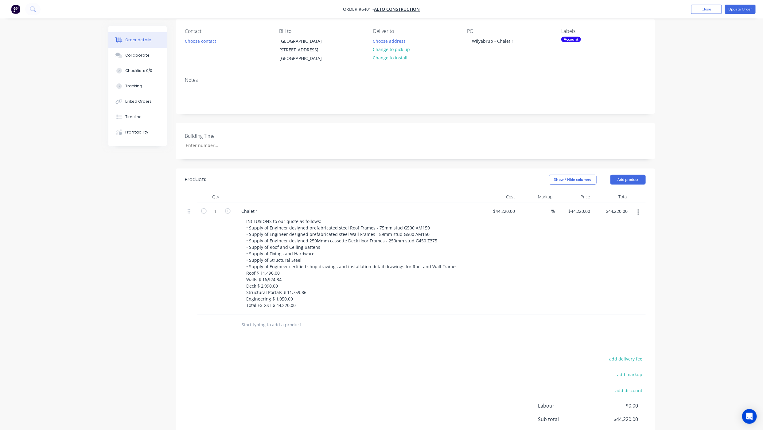
scroll to position [0, 0]
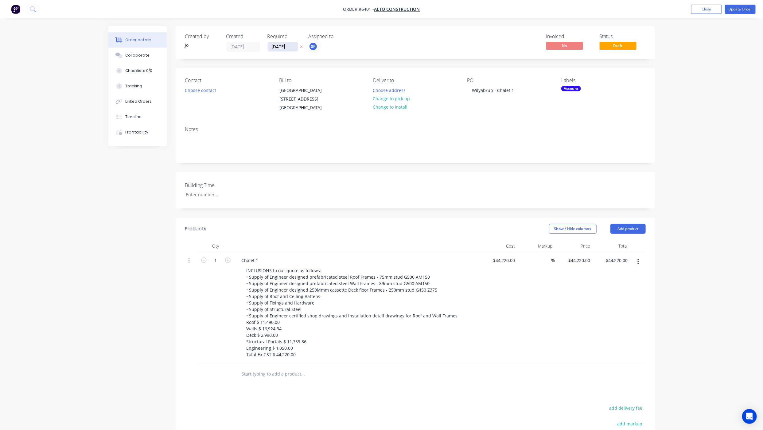
click at [291, 49] on input "[DATE]" at bounding box center [283, 46] width 30 height 9
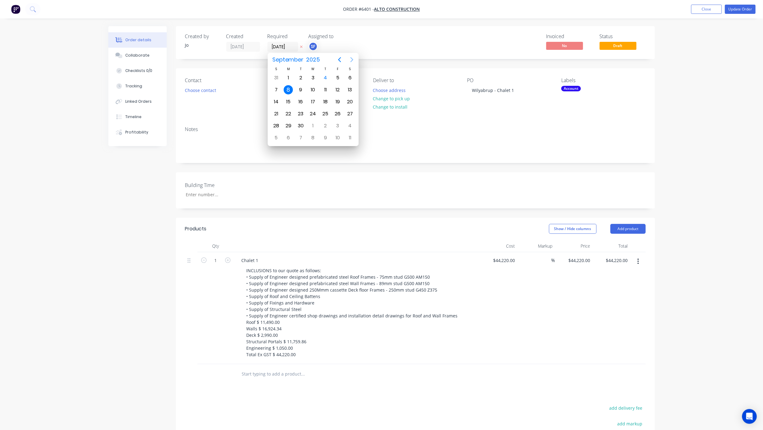
click at [354, 58] on icon "Next page" at bounding box center [351, 59] width 7 height 7
click at [335, 101] on div "14" at bounding box center [337, 101] width 9 height 9
type input "[DATE]"
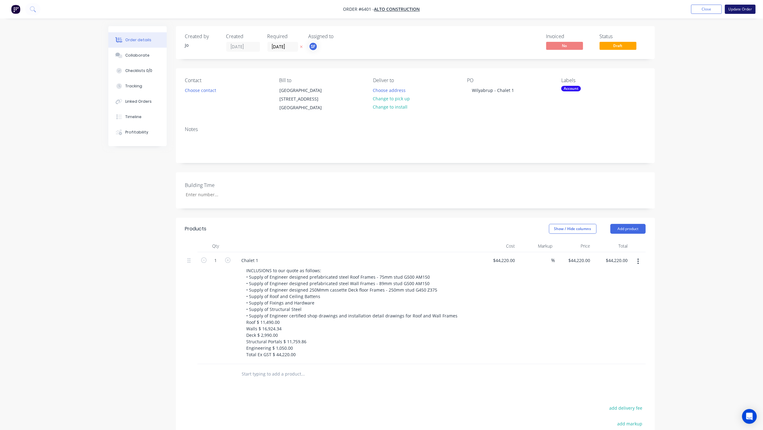
click at [742, 11] on button "Update Order" at bounding box center [740, 9] width 31 height 9
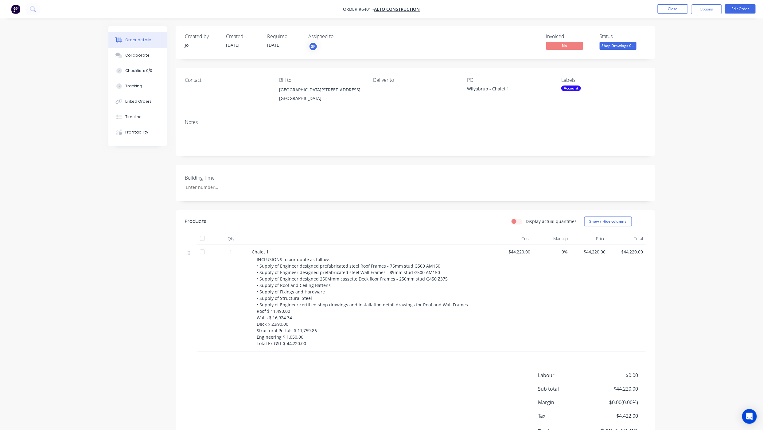
click at [725, 6] on ul "Close Options Edit Order" at bounding box center [706, 9] width 113 height 10
click at [736, 9] on button "Edit Order" at bounding box center [740, 8] width 31 height 9
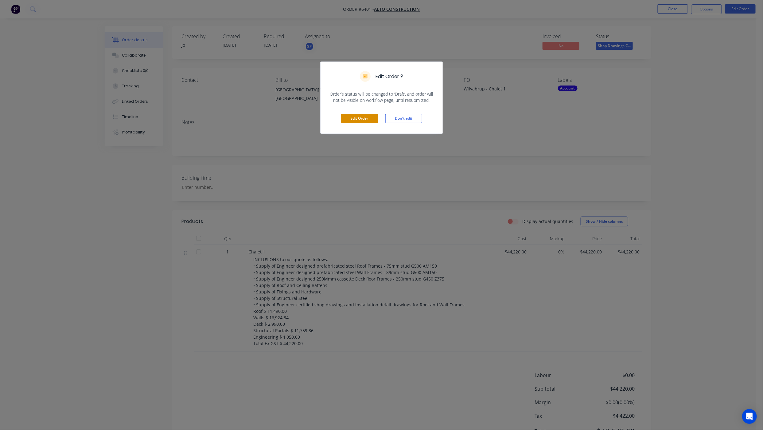
click at [350, 119] on button "Edit Order" at bounding box center [359, 118] width 37 height 9
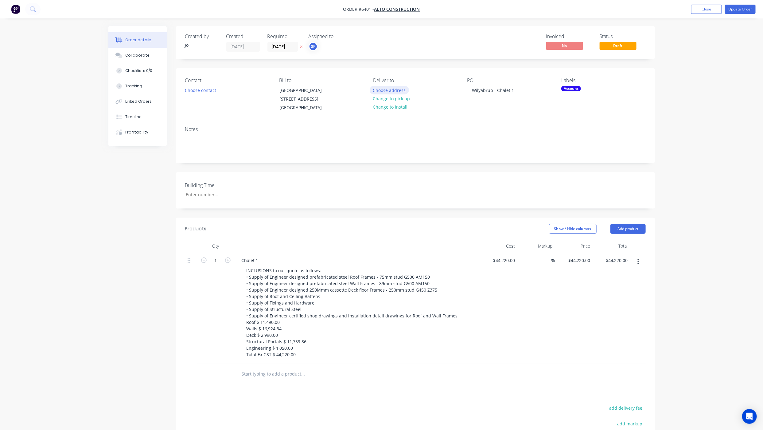
click at [387, 89] on button "Choose address" at bounding box center [389, 90] width 39 height 8
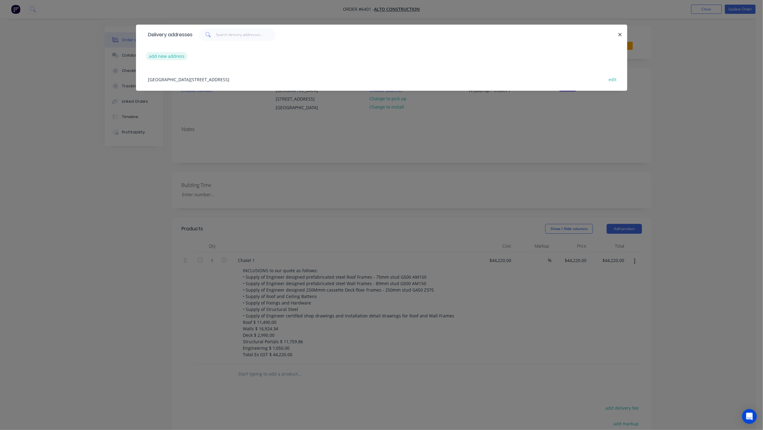
click at [164, 55] on button "add new address" at bounding box center [167, 56] width 42 height 8
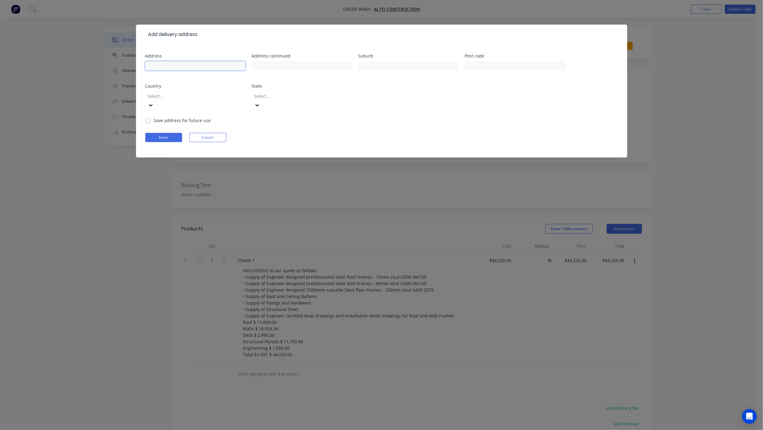
click at [182, 63] on input "text" at bounding box center [195, 65] width 100 height 9
type input "[STREET_ADDRESS]"
type input "Wilyabrup"
type input "6280"
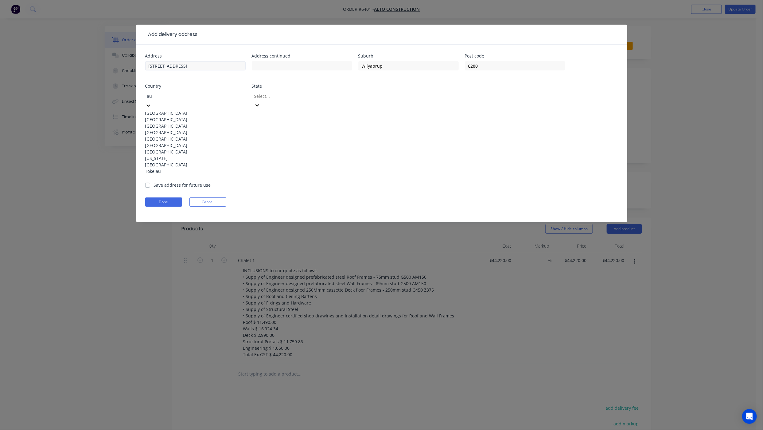
type input "aus"
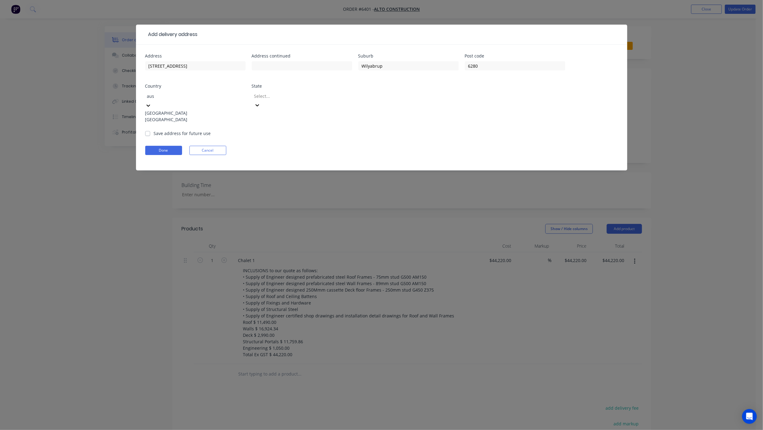
click at [180, 110] on div "[GEOGRAPHIC_DATA]" at bounding box center [195, 113] width 100 height 6
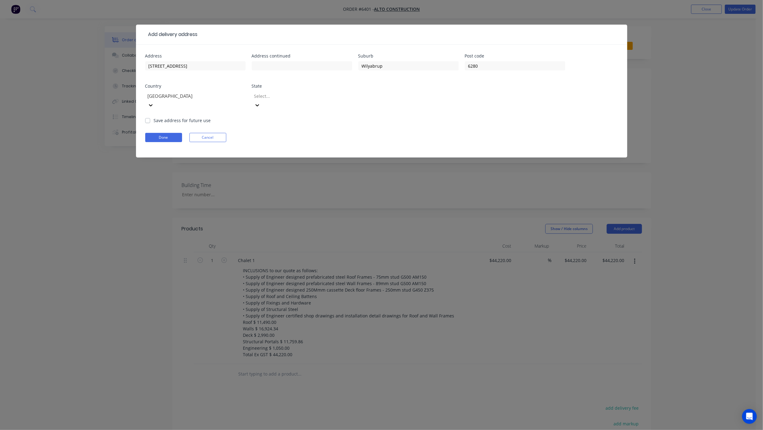
click at [279, 96] on div at bounding box center [298, 96] width 88 height 8
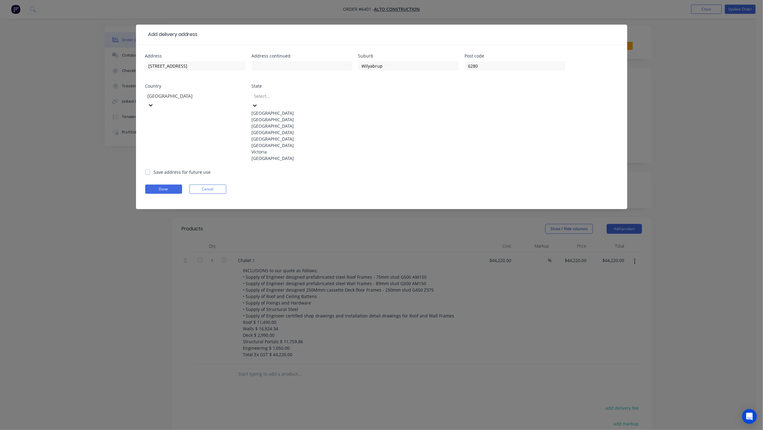
scroll to position [1, 0]
click at [279, 161] on div "[GEOGRAPHIC_DATA]" at bounding box center [302, 158] width 100 height 6
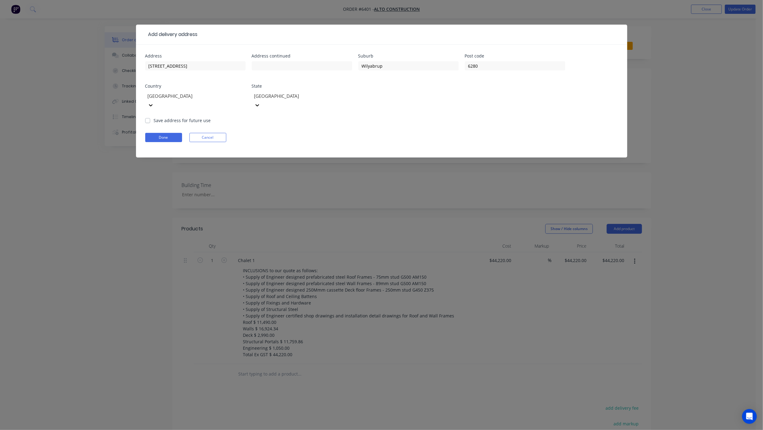
click at [154, 117] on label "Save address for future use" at bounding box center [182, 120] width 57 height 6
click at [149, 117] on input "Save address for future use" at bounding box center [147, 120] width 5 height 6
checkbox input "true"
click at [151, 133] on button "Done" at bounding box center [163, 137] width 37 height 9
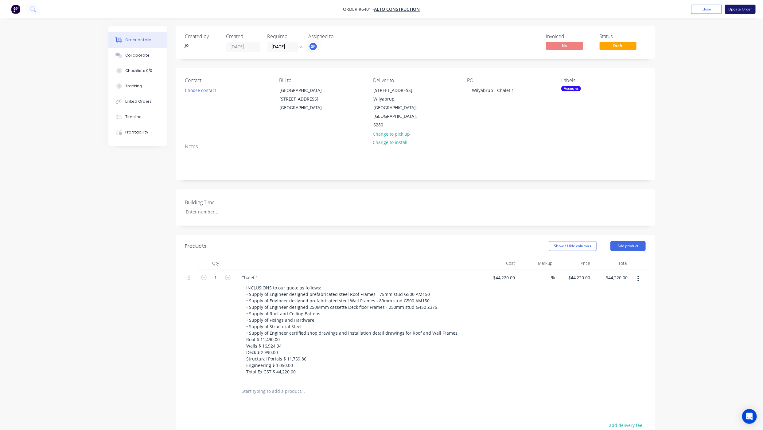
click at [739, 10] on button "Update Order" at bounding box center [740, 9] width 31 height 9
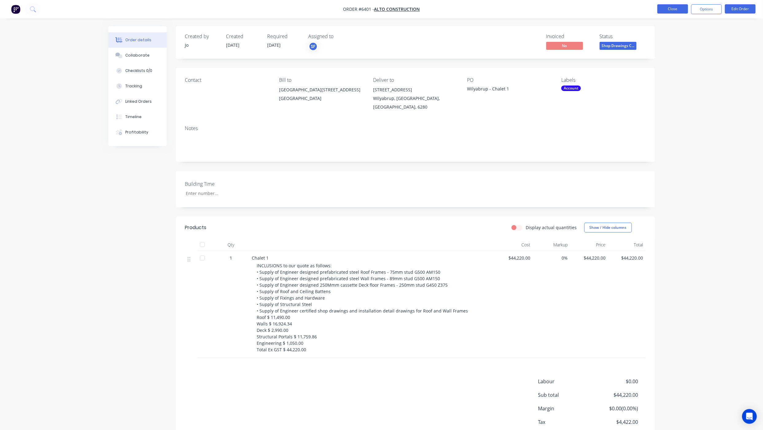
click at [672, 6] on button "Close" at bounding box center [673, 8] width 31 height 9
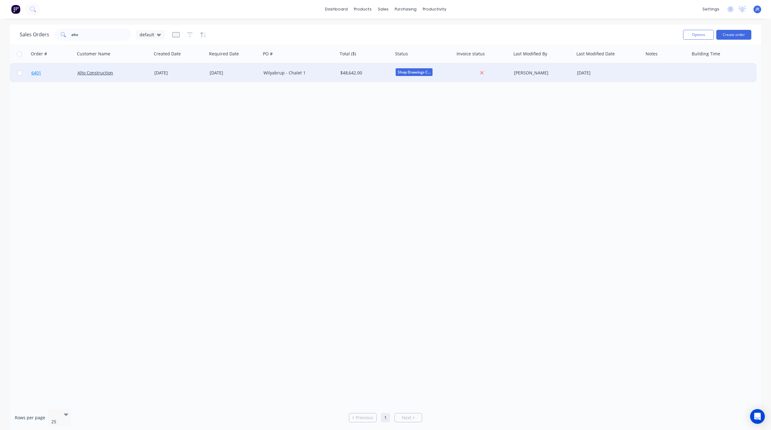
click at [41, 76] on link "6401" at bounding box center [54, 73] width 46 height 18
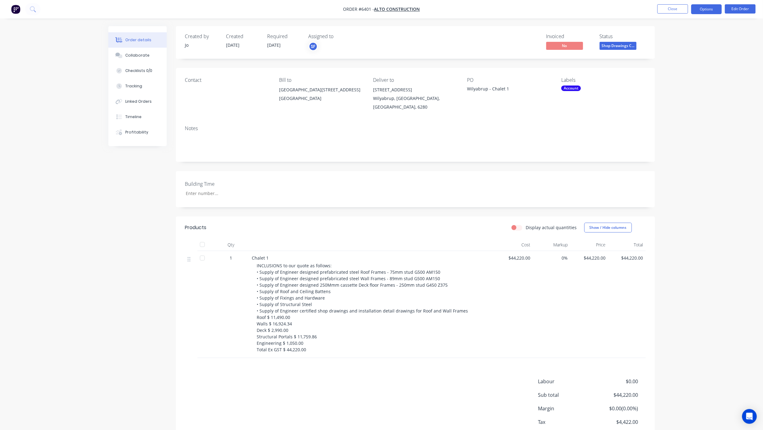
click at [702, 10] on button "Options" at bounding box center [707, 9] width 31 height 10
click at [679, 145] on div "Duplicate" at bounding box center [688, 147] width 57 height 9
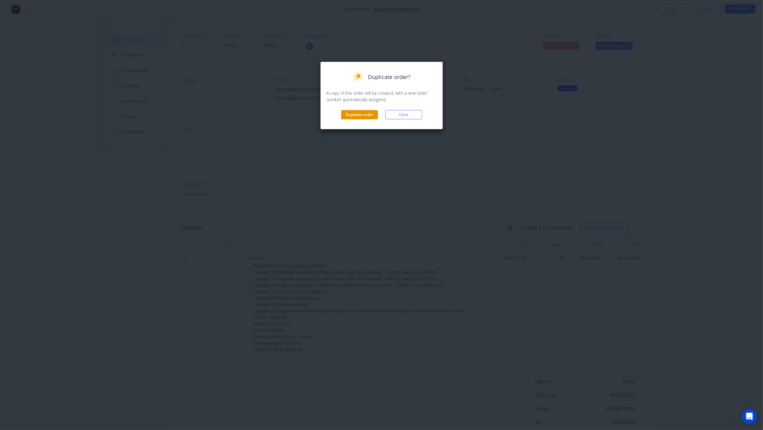
click at [348, 116] on button "Duplicate order" at bounding box center [359, 114] width 37 height 9
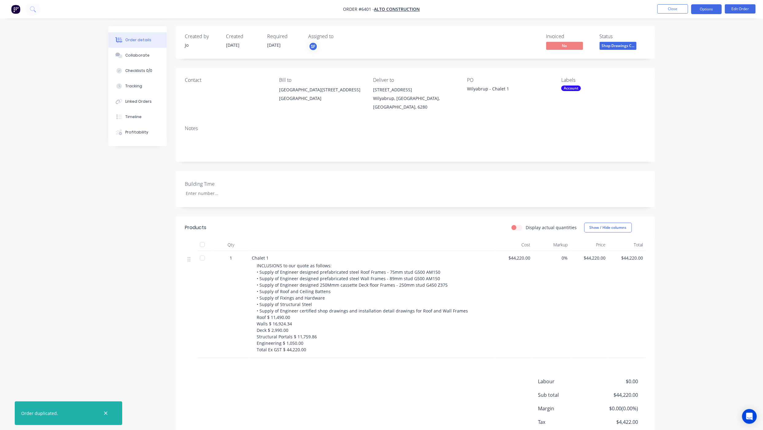
click at [707, 8] on button "Options" at bounding box center [707, 9] width 31 height 10
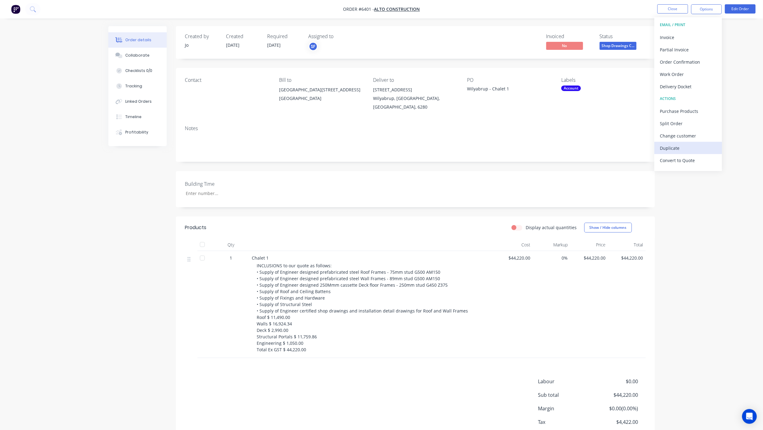
click at [665, 145] on div "Duplicate" at bounding box center [688, 147] width 57 height 9
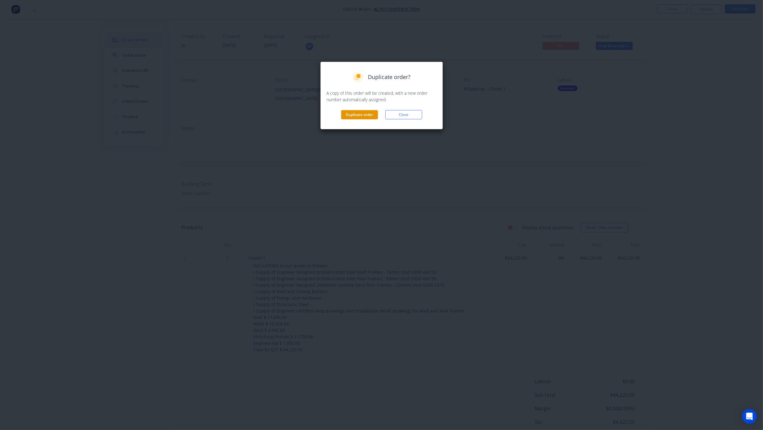
click at [347, 115] on button "Duplicate order" at bounding box center [359, 114] width 37 height 9
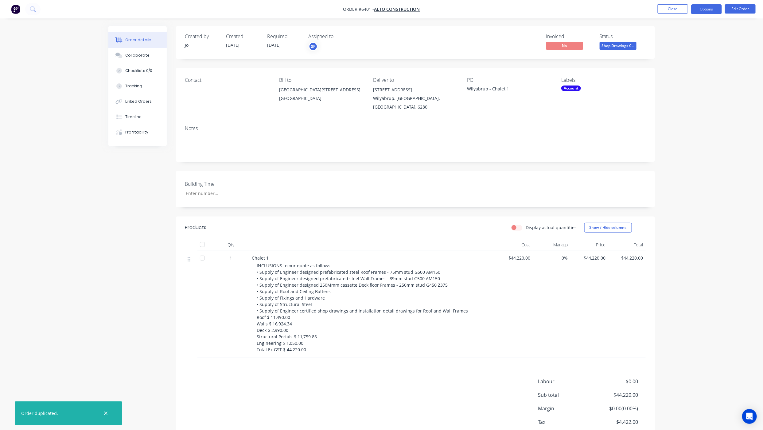
click at [700, 11] on button "Options" at bounding box center [707, 9] width 31 height 10
click at [665, 151] on div "Duplicate" at bounding box center [688, 147] width 57 height 9
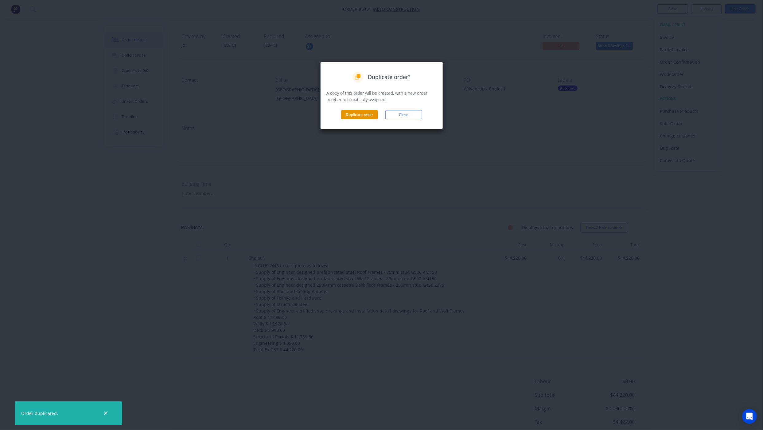
click at [357, 114] on button "Duplicate order" at bounding box center [359, 114] width 37 height 9
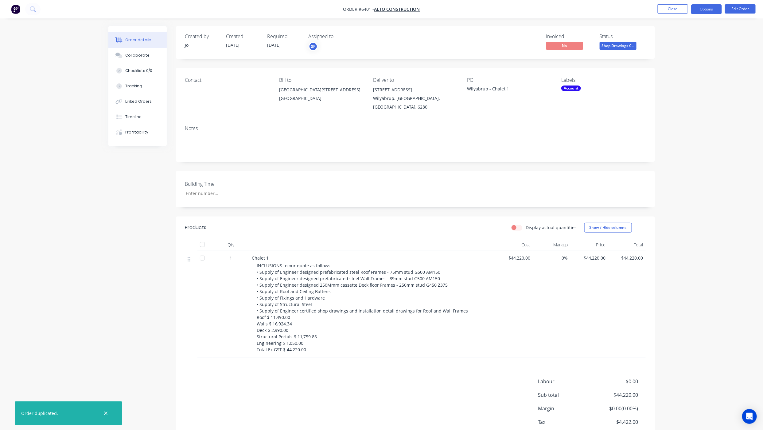
click at [708, 9] on button "Options" at bounding box center [707, 9] width 31 height 10
click at [675, 147] on div "Duplicate" at bounding box center [688, 147] width 57 height 9
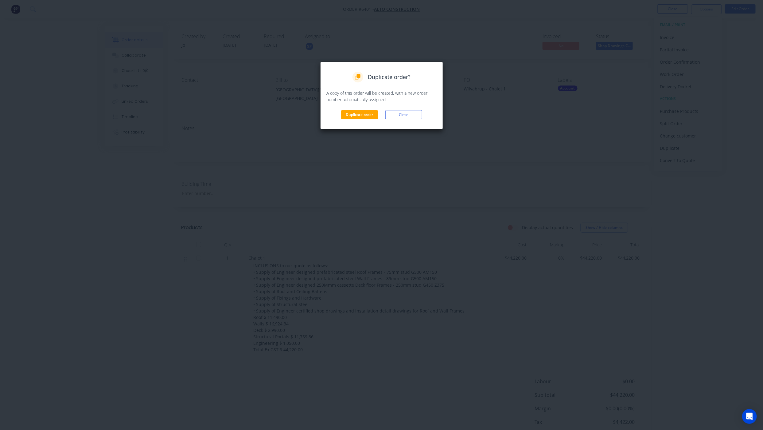
click at [347, 119] on div "Duplicate order? A copy of this order will be created, with a new order number …" at bounding box center [381, 95] width 123 height 68
click at [360, 117] on button "Duplicate order" at bounding box center [359, 114] width 37 height 9
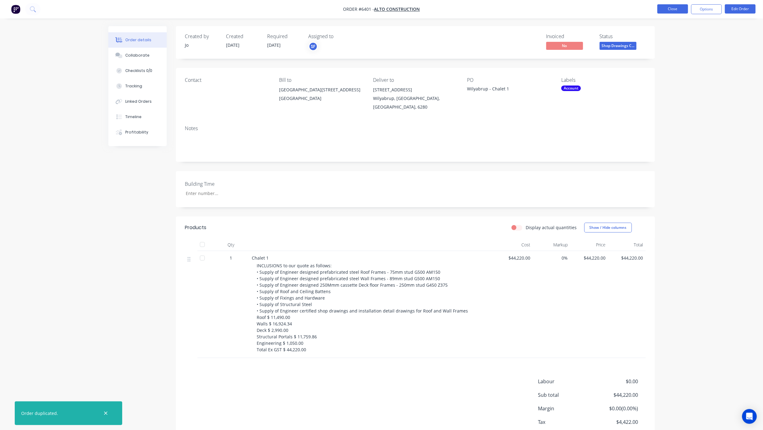
click at [677, 10] on button "Close" at bounding box center [673, 8] width 31 height 9
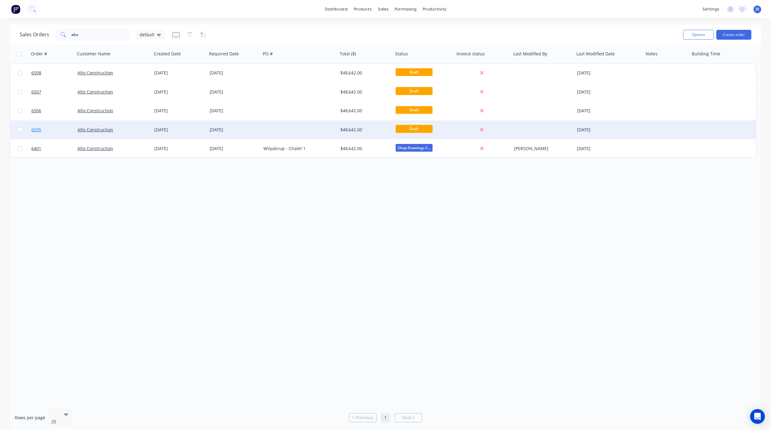
click at [35, 131] on span "6505" at bounding box center [36, 130] width 10 height 6
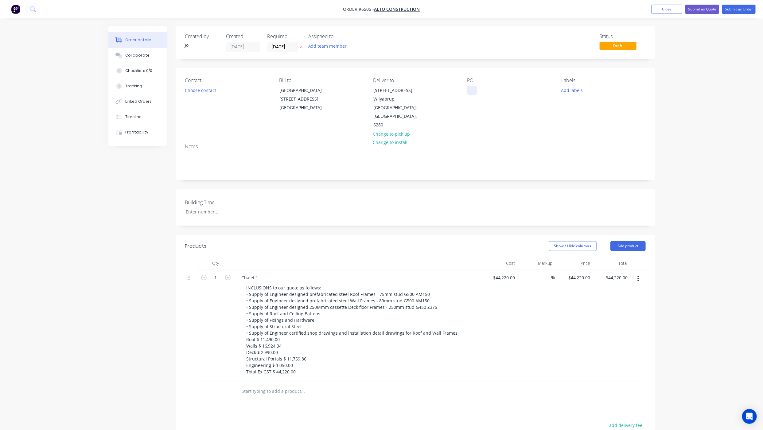
click at [472, 90] on div at bounding box center [473, 90] width 10 height 9
click at [263, 282] on div "Chalet 1" at bounding box center [250, 277] width 27 height 9
click at [259, 282] on div "Chalet 1" at bounding box center [250, 277] width 27 height 9
click at [285, 47] on input "[DATE]" at bounding box center [283, 46] width 30 height 9
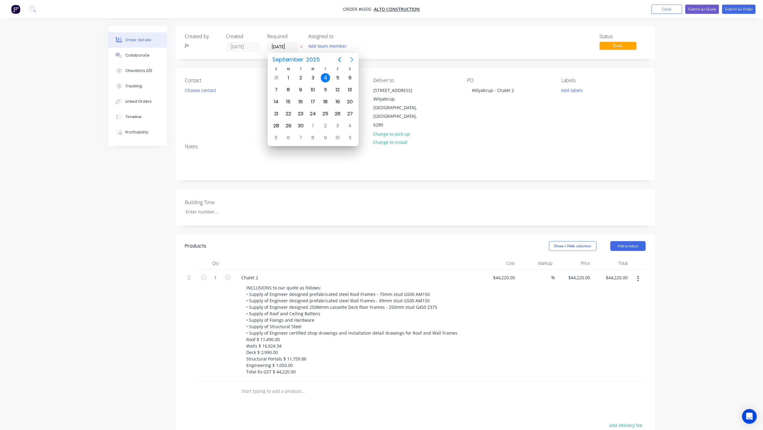
click at [354, 57] on icon "Next page" at bounding box center [351, 59] width 7 height 7
click at [332, 127] on div "31" at bounding box center [338, 126] width 12 height 12
type input "[DATE]"
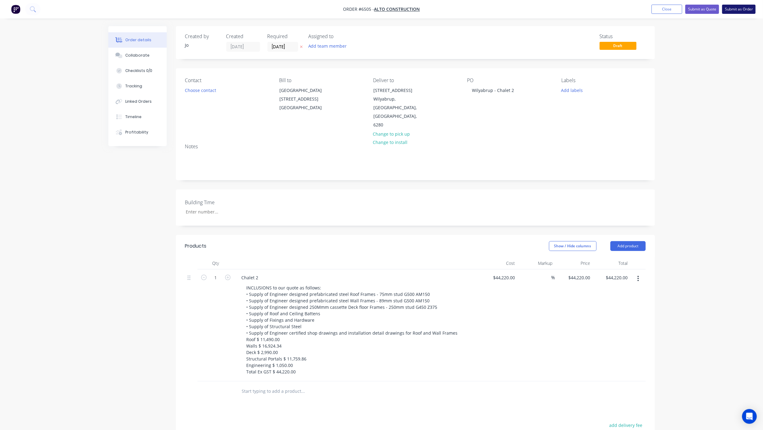
click at [749, 8] on button "Submit as Order" at bounding box center [739, 9] width 33 height 9
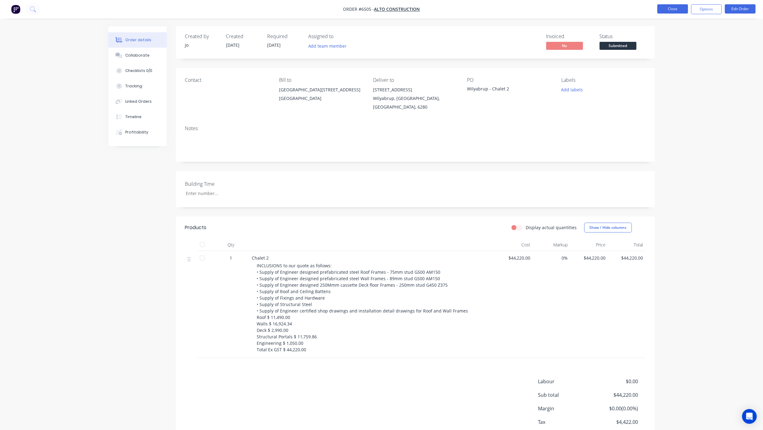
click at [665, 12] on button "Close" at bounding box center [673, 8] width 31 height 9
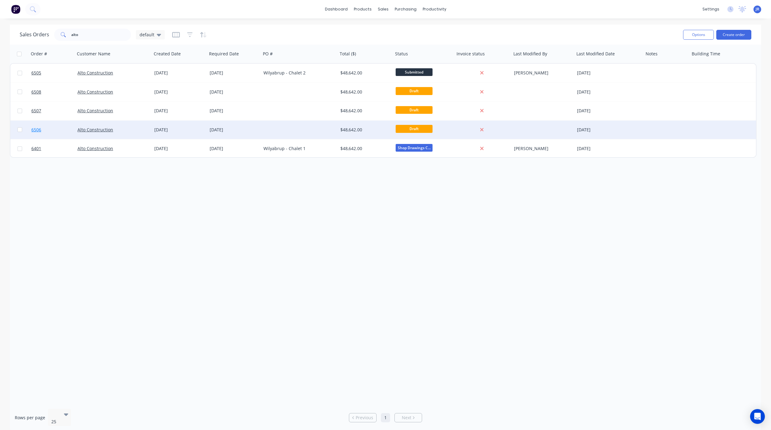
click at [36, 128] on span "6506" at bounding box center [36, 130] width 10 height 6
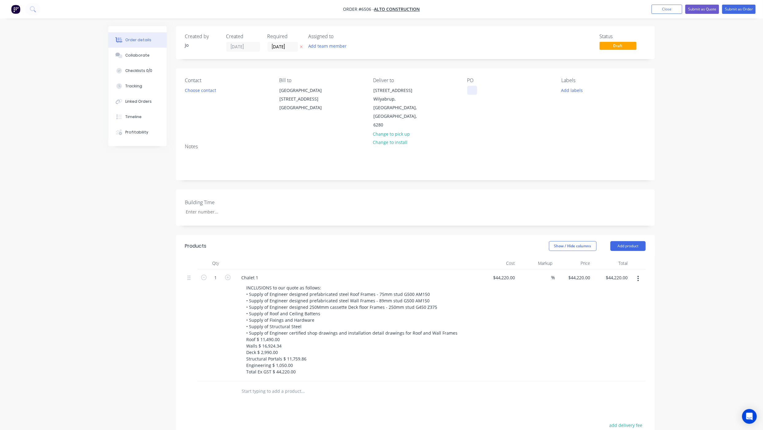
click at [473, 93] on div at bounding box center [473, 90] width 10 height 9
click at [261, 282] on div "Chalet 1" at bounding box center [250, 277] width 27 height 9
click at [288, 50] on input "[DATE]" at bounding box center [283, 46] width 30 height 9
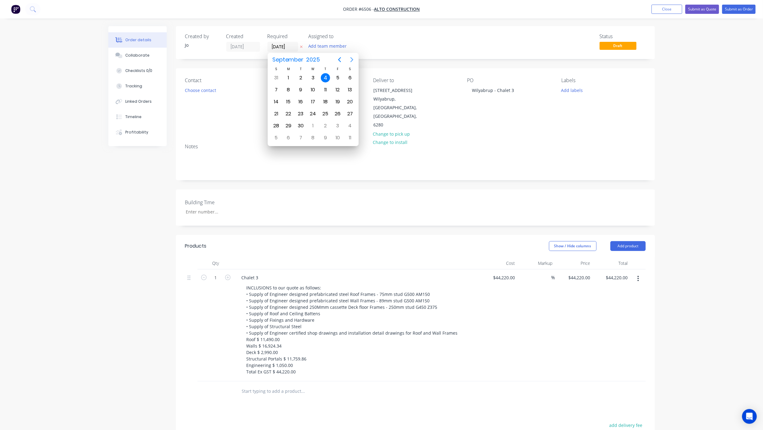
click at [350, 59] on icon "Next page" at bounding box center [351, 59] width 7 height 7
click at [302, 100] on div "14" at bounding box center [300, 101] width 9 height 9
type input "[DATE]"
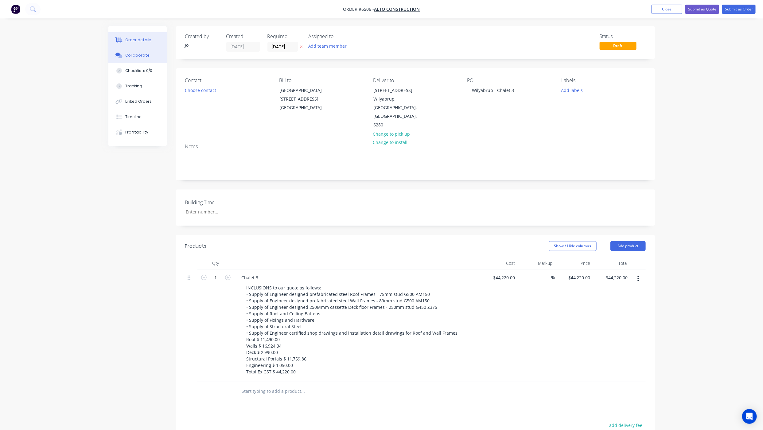
click at [144, 59] on button "Collaborate" at bounding box center [137, 55] width 58 height 15
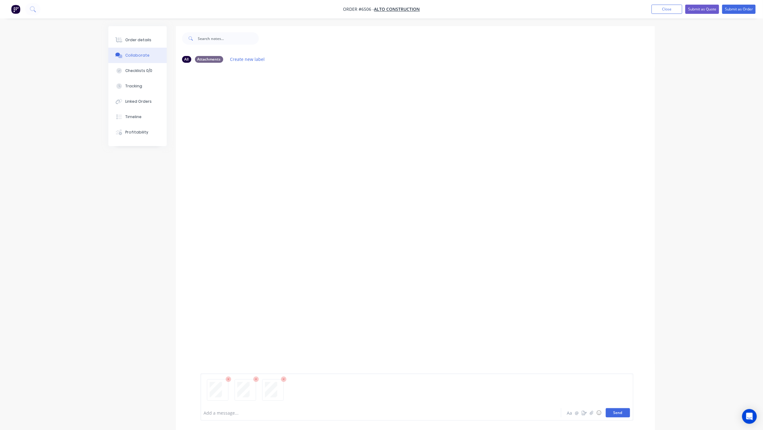
click at [624, 412] on button "Send" at bounding box center [618, 412] width 24 height 9
click at [612, 409] on button "Send" at bounding box center [618, 412] width 24 height 9
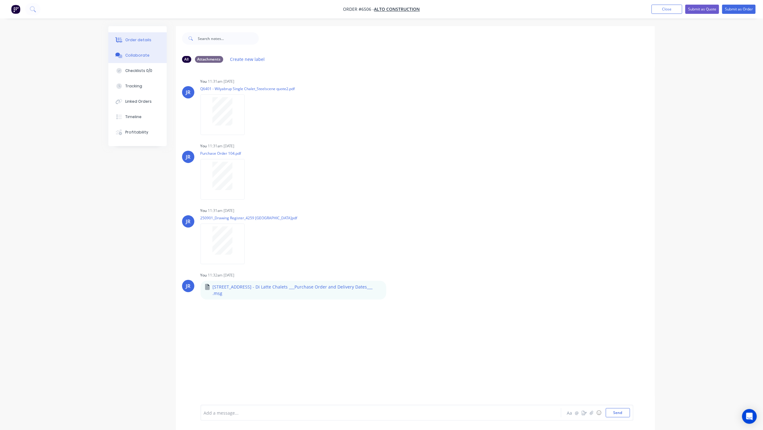
click at [139, 42] on div "Order details" at bounding box center [138, 40] width 26 height 6
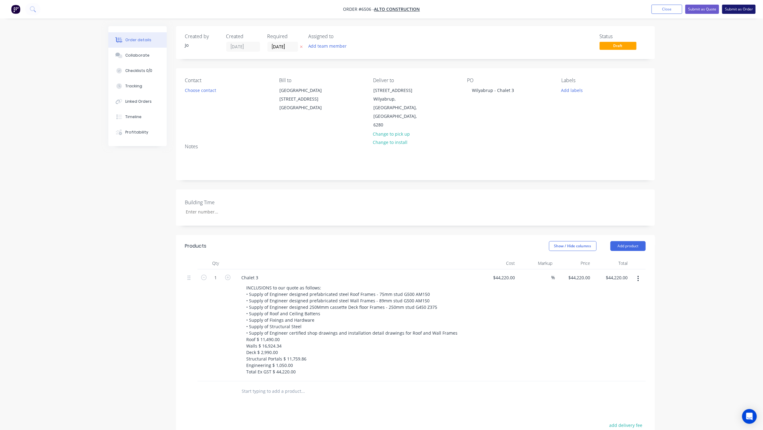
click at [737, 8] on button "Submit as Order" at bounding box center [739, 9] width 33 height 9
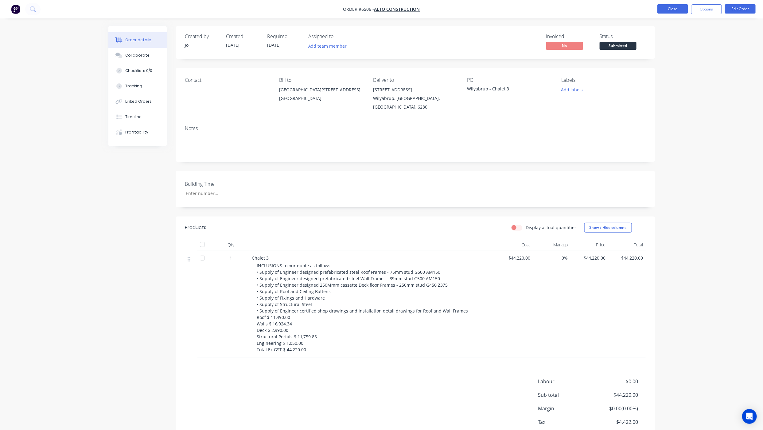
click at [665, 11] on button "Close" at bounding box center [673, 8] width 31 height 9
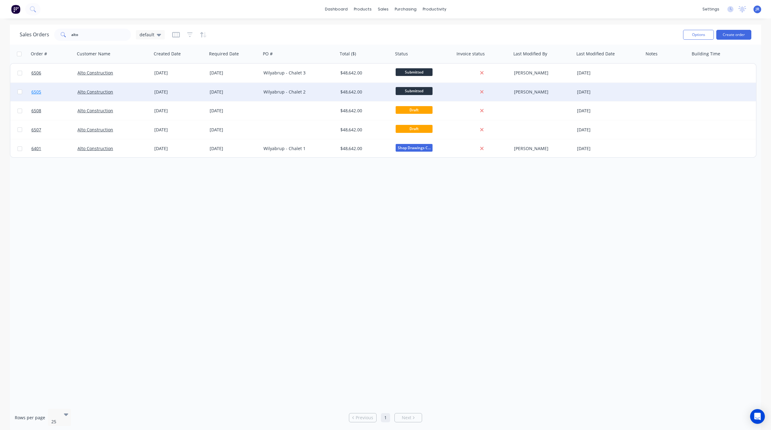
click at [34, 90] on span "6505" at bounding box center [36, 92] width 10 height 6
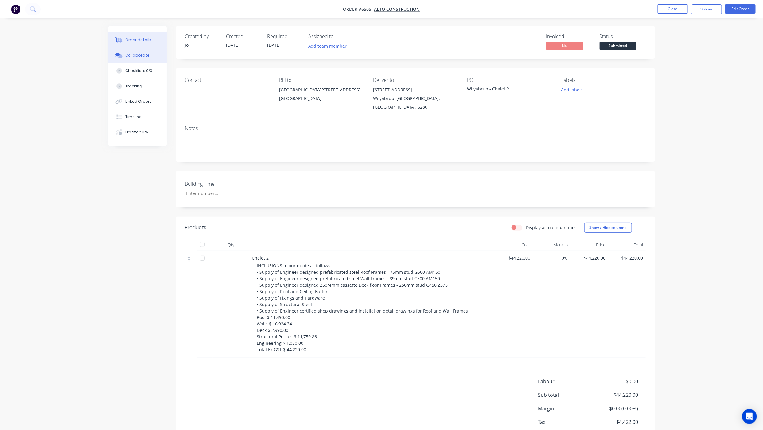
click at [124, 55] on button "Collaborate" at bounding box center [137, 55] width 58 height 15
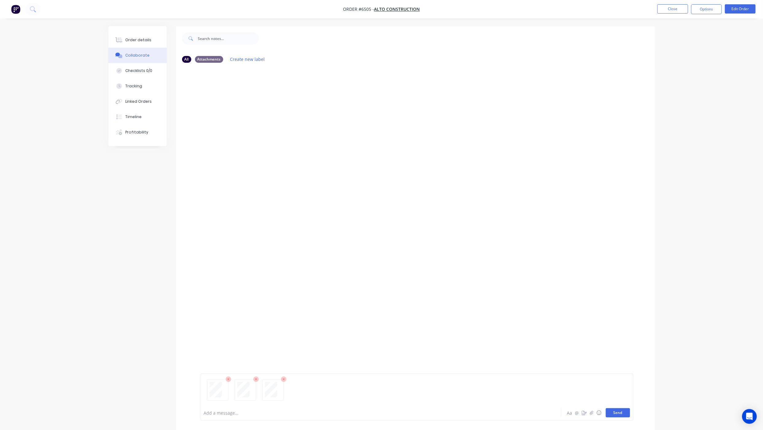
click at [614, 410] on button "Send" at bounding box center [618, 412] width 24 height 9
click at [613, 415] on button "Send" at bounding box center [618, 412] width 24 height 9
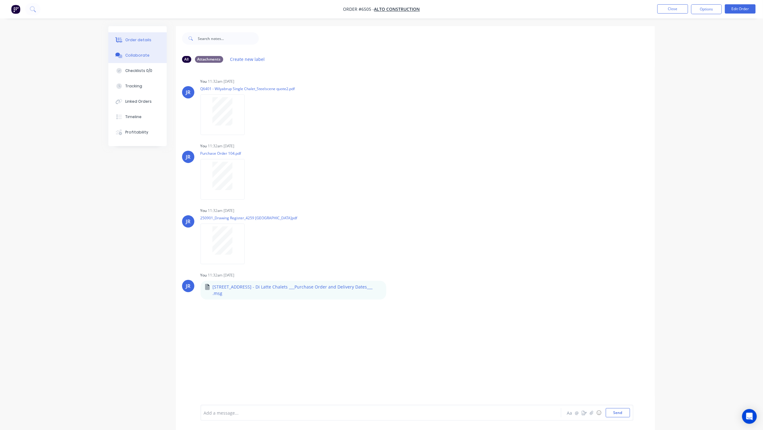
click at [126, 36] on button "Order details" at bounding box center [137, 39] width 58 height 15
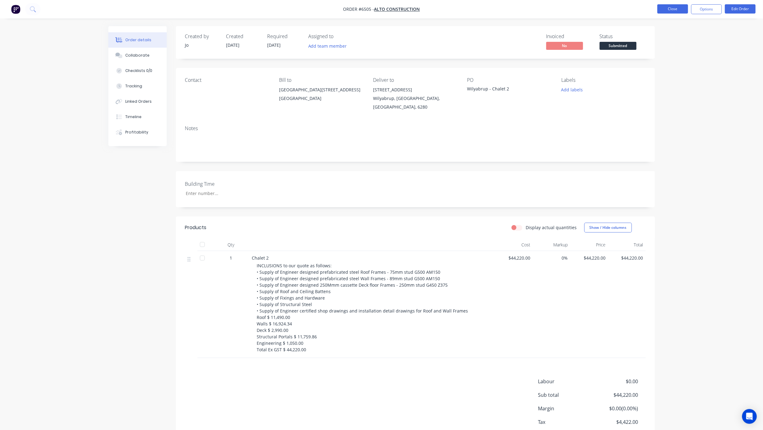
click at [671, 12] on button "Close" at bounding box center [673, 8] width 31 height 9
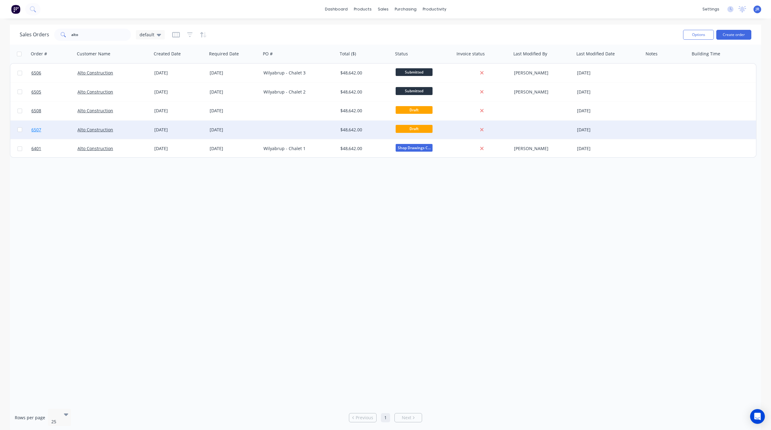
click at [33, 125] on link "6507" at bounding box center [54, 129] width 46 height 18
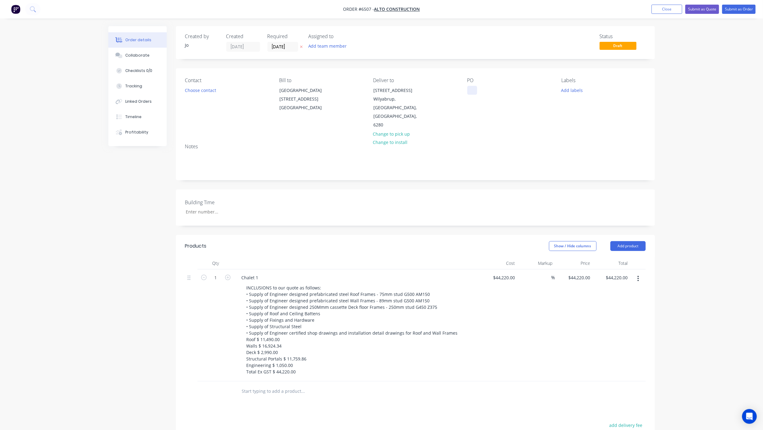
click at [469, 90] on div at bounding box center [473, 90] width 10 height 9
click at [261, 282] on div "Chalet 1" at bounding box center [250, 277] width 27 height 9
click at [259, 282] on div "Chalet 1" at bounding box center [250, 277] width 27 height 9
click at [126, 54] on div "Collaborate" at bounding box center [137, 56] width 24 height 6
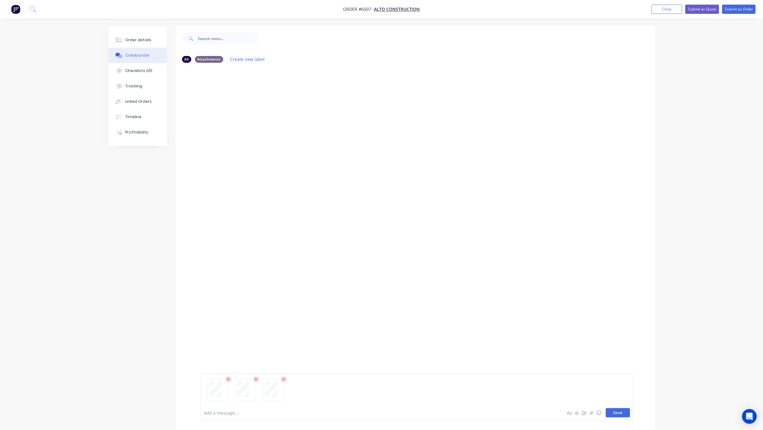
click at [619, 411] on button "Send" at bounding box center [618, 412] width 24 height 9
click at [614, 414] on button "Send" at bounding box center [618, 412] width 24 height 9
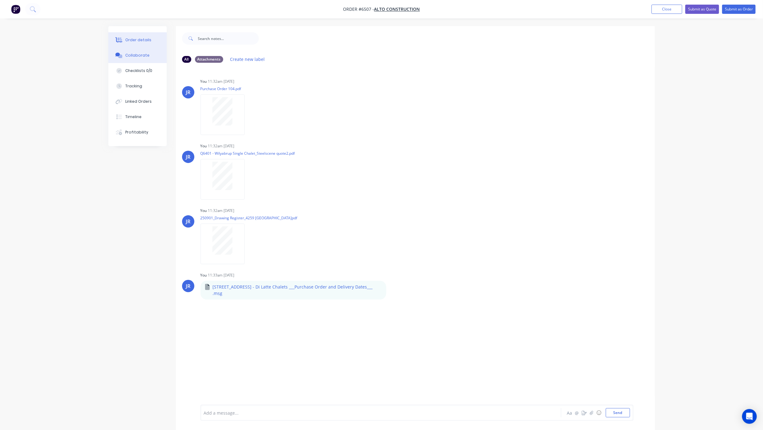
click at [143, 38] on div "Order details" at bounding box center [138, 40] width 26 height 6
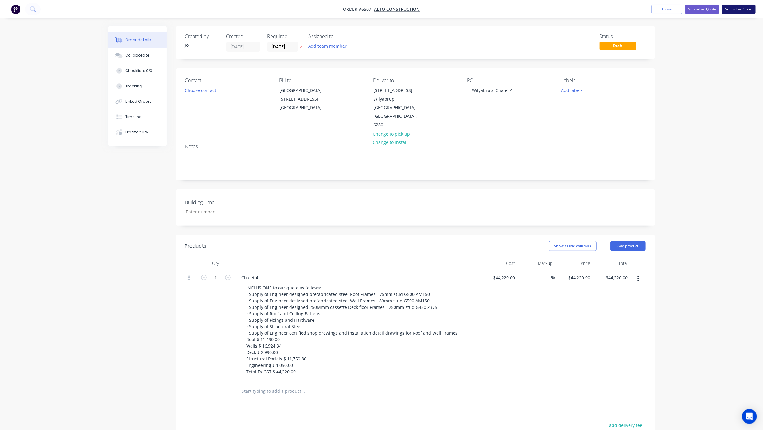
click at [731, 7] on button "Submit as Order" at bounding box center [739, 9] width 33 height 9
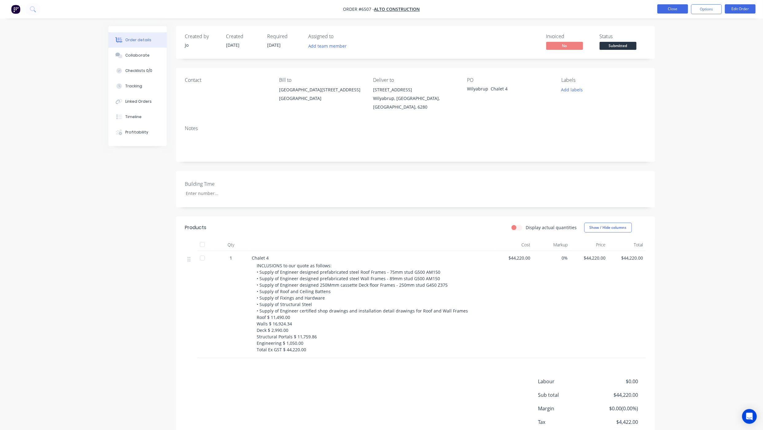
click at [674, 5] on button "Close" at bounding box center [673, 8] width 31 height 9
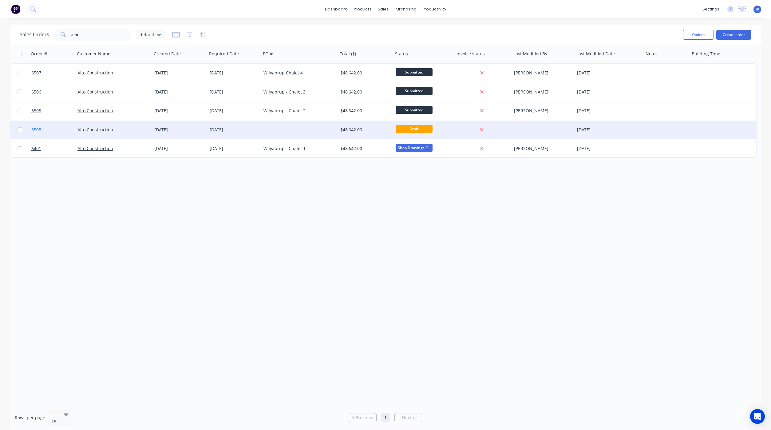
click at [40, 129] on span "6508" at bounding box center [36, 130] width 10 height 6
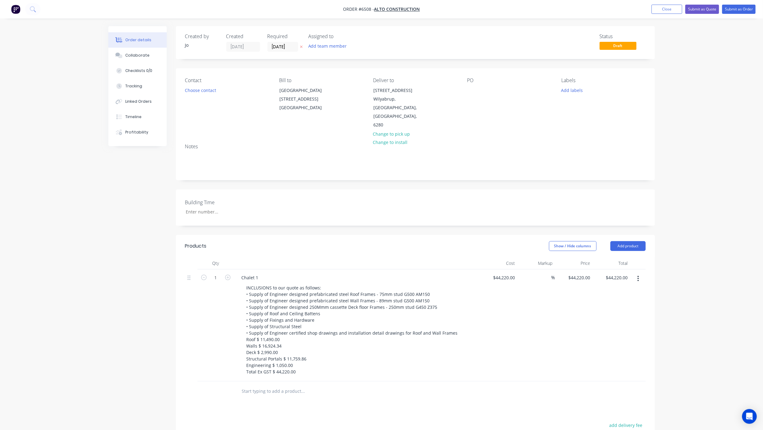
click at [479, 93] on div "PO" at bounding box center [510, 103] width 84 height 52
click at [474, 90] on div at bounding box center [473, 90] width 10 height 9
click at [258, 282] on div "Chalet 1" at bounding box center [250, 277] width 27 height 9
click at [256, 282] on div "Chalet 1" at bounding box center [250, 277] width 27 height 9
click at [144, 55] on div "Collaborate" at bounding box center [137, 56] width 24 height 6
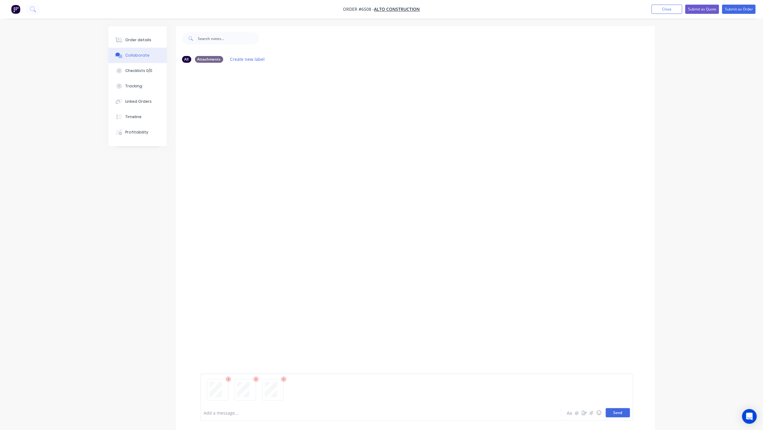
click at [617, 413] on button "Send" at bounding box center [618, 412] width 24 height 9
click at [620, 412] on button "Send" at bounding box center [618, 412] width 24 height 9
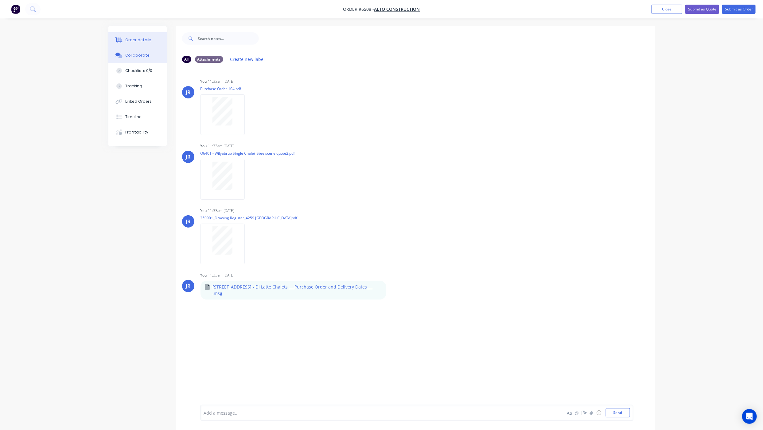
click at [145, 36] on button "Order details" at bounding box center [137, 39] width 58 height 15
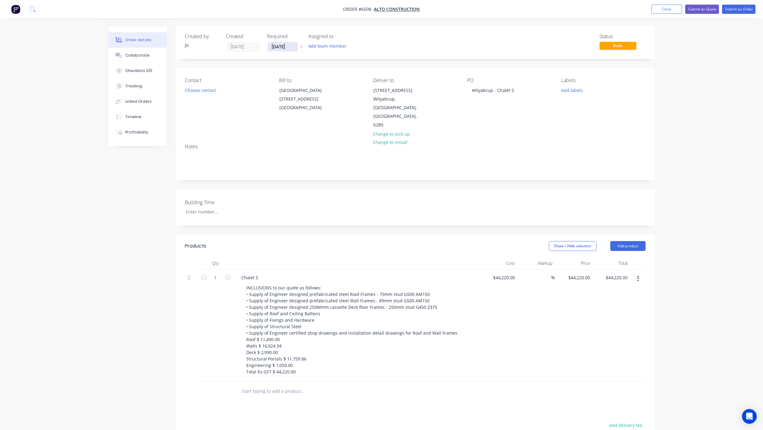
click at [277, 43] on input "[DATE]" at bounding box center [283, 46] width 30 height 9
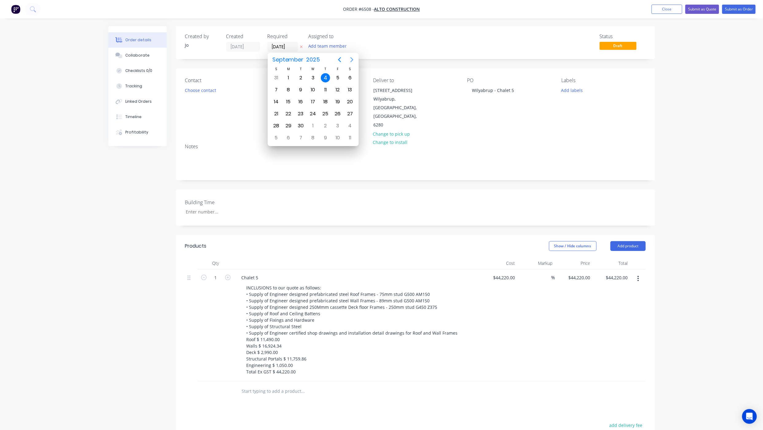
click at [350, 60] on icon "Next page" at bounding box center [351, 59] width 7 height 7
click at [337, 89] on div "7" at bounding box center [337, 89] width 9 height 9
type input "[DATE]"
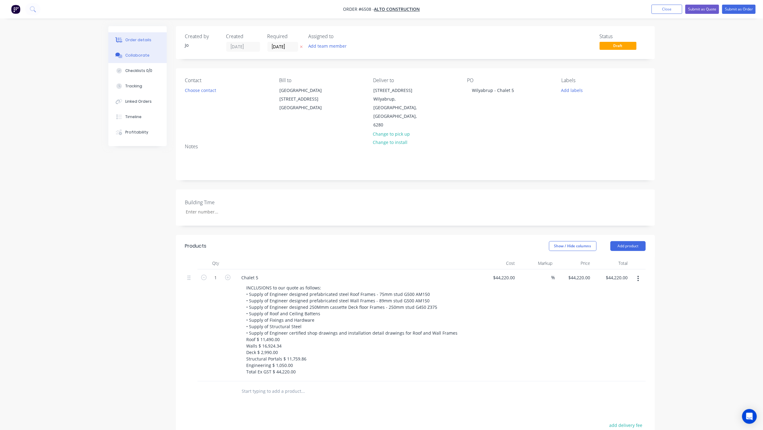
click at [123, 60] on button "Collaborate" at bounding box center [137, 55] width 58 height 15
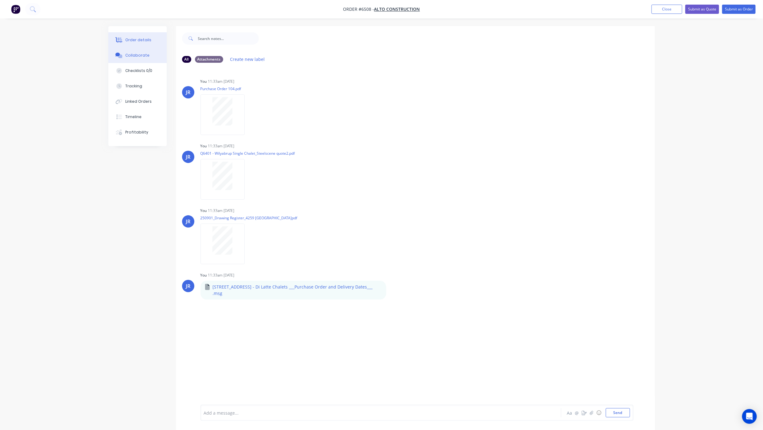
click at [139, 40] on div "Order details" at bounding box center [138, 40] width 26 height 6
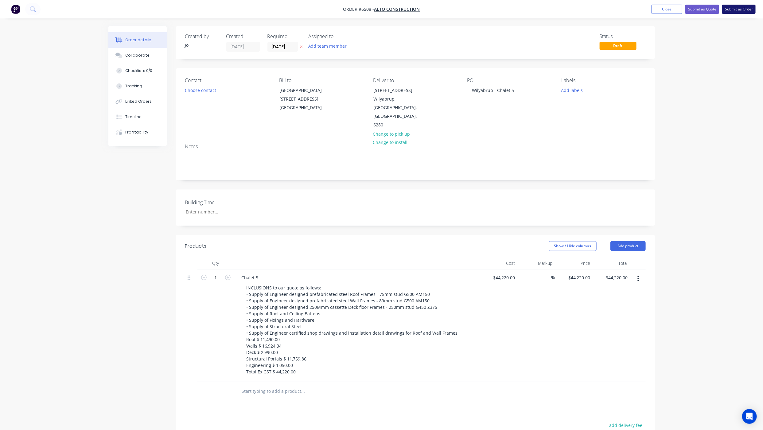
click at [740, 11] on button "Submit as Order" at bounding box center [739, 9] width 33 height 9
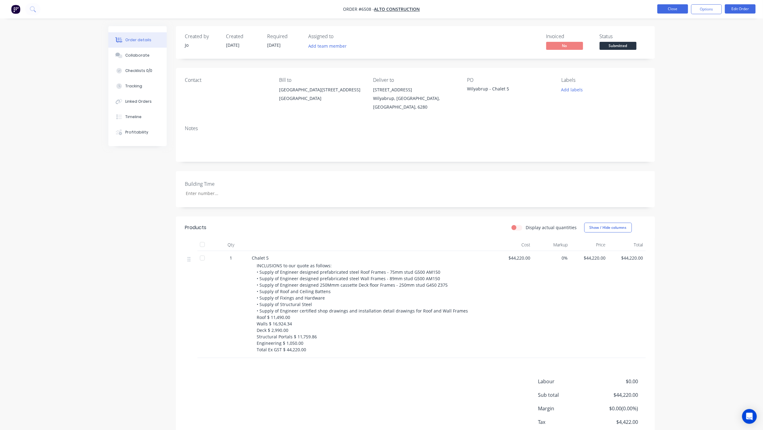
click at [658, 11] on button "Close" at bounding box center [673, 8] width 31 height 9
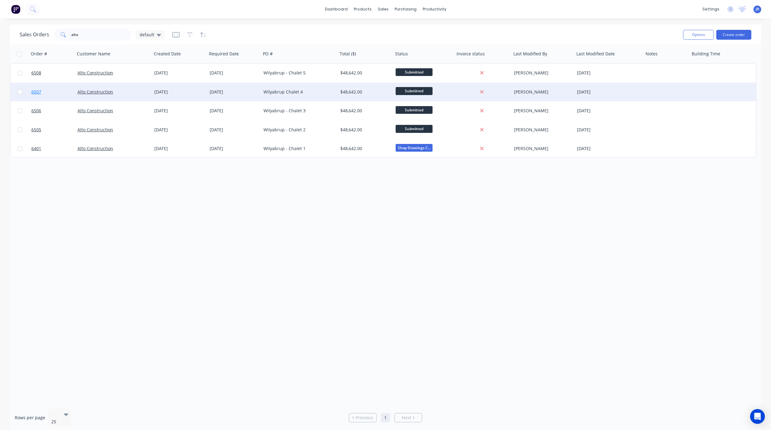
click at [35, 92] on span "6507" at bounding box center [36, 92] width 10 height 6
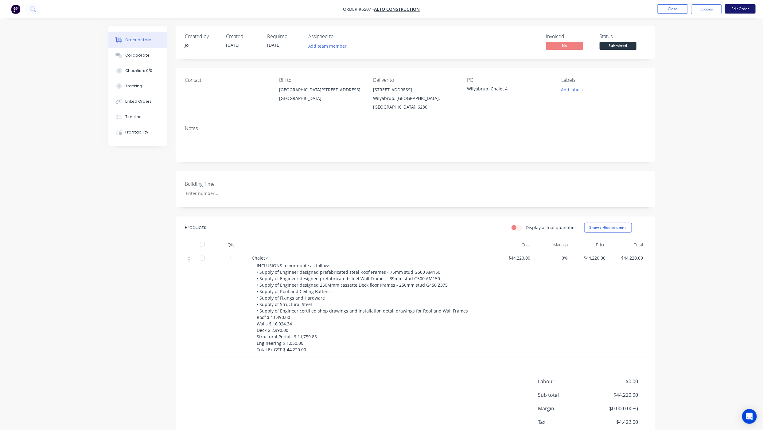
click at [740, 10] on button "Edit Order" at bounding box center [740, 8] width 31 height 9
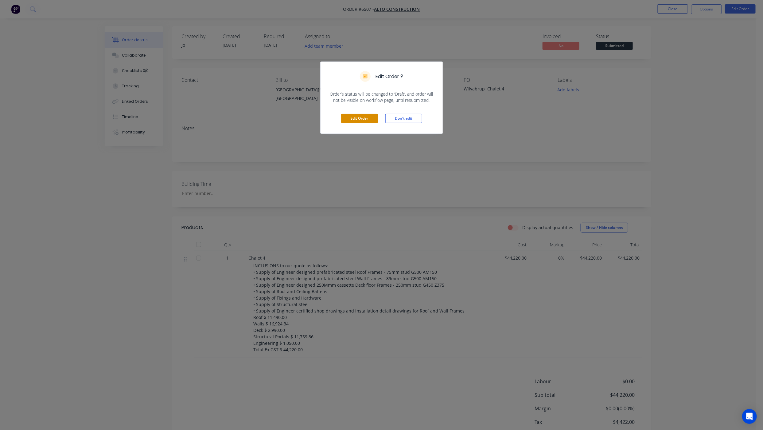
click at [364, 117] on button "Edit Order" at bounding box center [359, 118] width 37 height 9
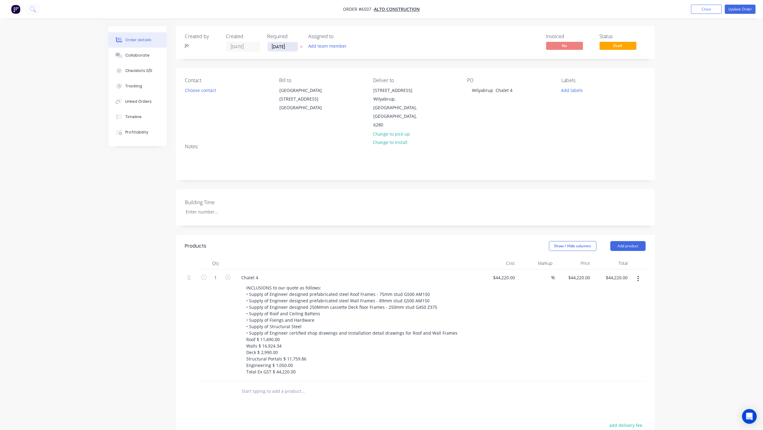
click at [291, 50] on input "[DATE]" at bounding box center [283, 46] width 30 height 9
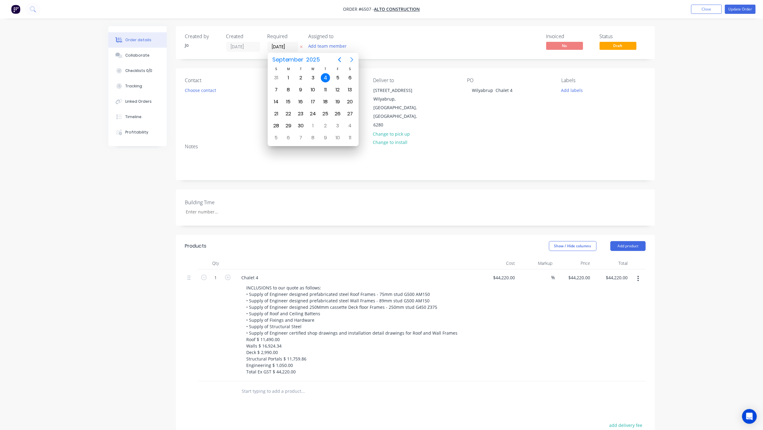
click at [351, 56] on icon "Next page" at bounding box center [351, 59] width 7 height 7
click at [337, 114] on div "24" at bounding box center [337, 113] width 9 height 9
type input "[DATE]"
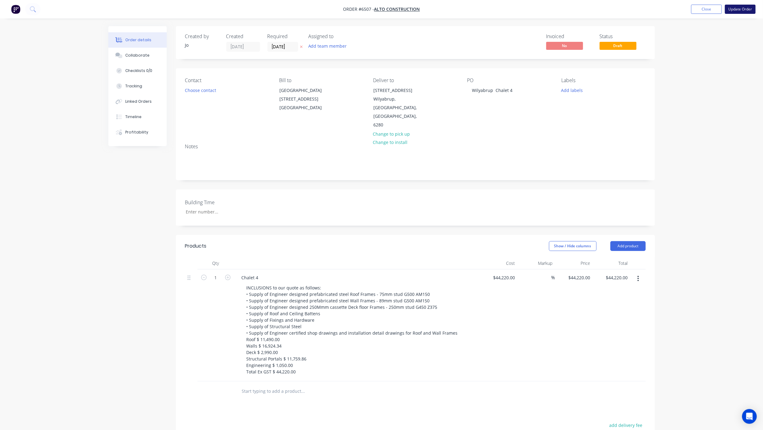
click at [737, 9] on button "Update Order" at bounding box center [740, 9] width 31 height 9
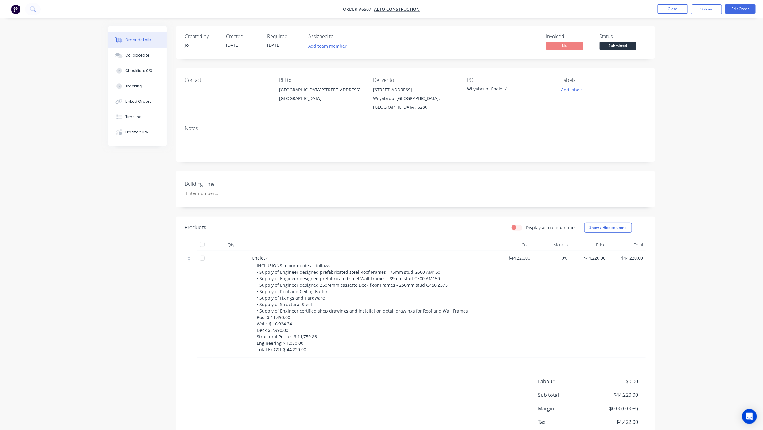
click at [671, 14] on nav "Order #6507 - Alto Construction Close Options Edit Order" at bounding box center [381, 9] width 763 height 18
click at [671, 9] on button "Close" at bounding box center [673, 8] width 31 height 9
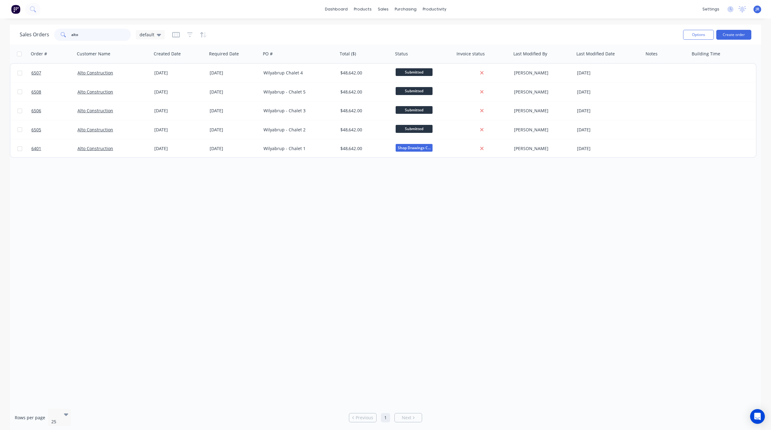
drag, startPoint x: 84, startPoint y: 34, endPoint x: 10, endPoint y: 44, distance: 75.0
click at [10, 44] on div "Sales Orders alto default Options Create order" at bounding box center [385, 35] width 751 height 20
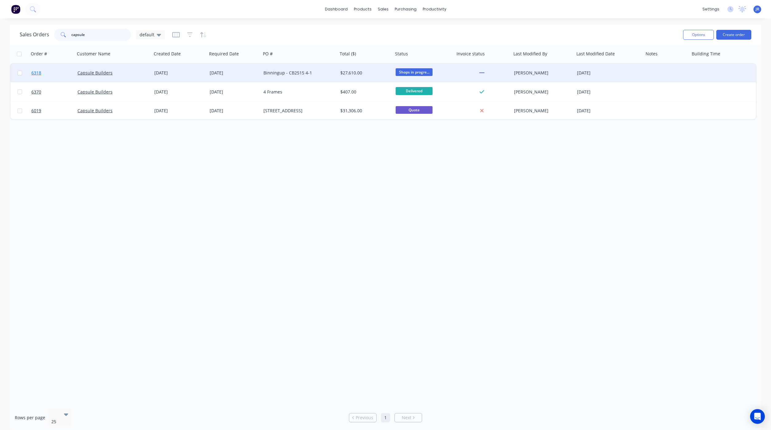
type input "capsule"
click at [37, 71] on span "6318" at bounding box center [36, 73] width 10 height 6
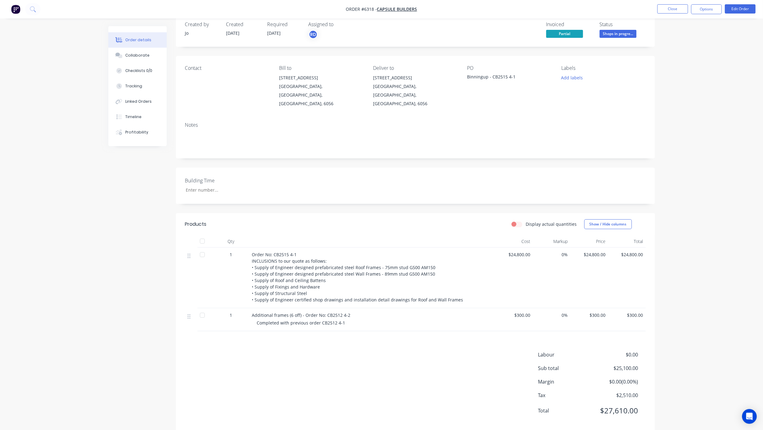
scroll to position [15, 0]
click at [135, 51] on button "Collaborate" at bounding box center [137, 55] width 58 height 15
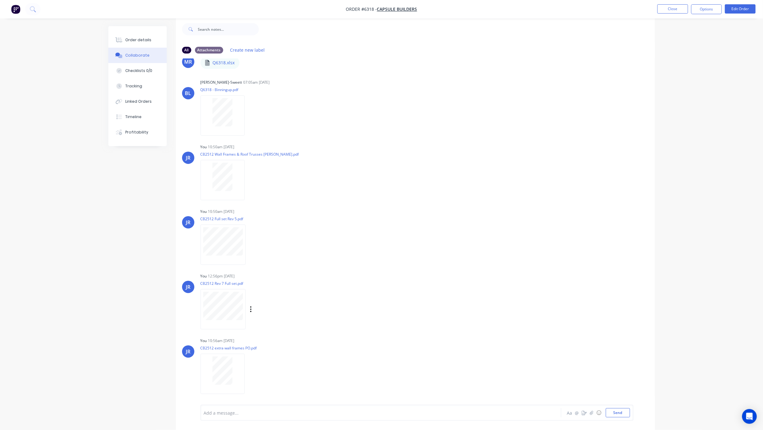
scroll to position [118, 0]
click at [670, 13] on button "Close" at bounding box center [673, 8] width 31 height 9
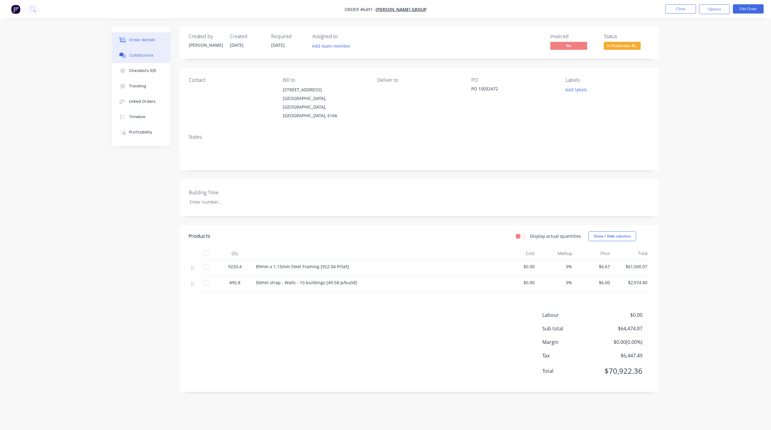
click at [149, 57] on div "Collaborate" at bounding box center [141, 56] width 24 height 6
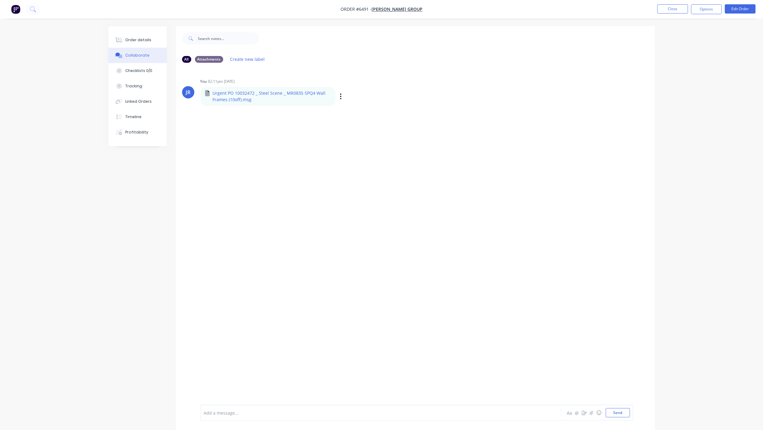
click at [343, 96] on div "Labels Download Delete" at bounding box center [372, 96] width 69 height 9
click at [340, 97] on icon "button" at bounding box center [341, 96] width 2 height 7
click at [354, 116] on button "Download" at bounding box center [381, 113] width 69 height 14
click at [120, 40] on icon at bounding box center [119, 39] width 5 height 5
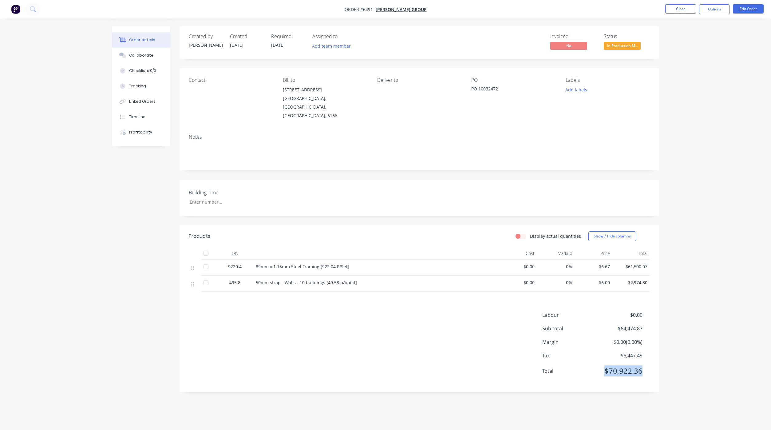
drag, startPoint x: 602, startPoint y: 363, endPoint x: 654, endPoint y: 366, distance: 52.0
click at [654, 366] on div "Labour $0.00 Sub total $64,474.87 Margin $0.00 ( 0.00 %) Tax $6,447.49 Total $7…" at bounding box center [418, 346] width 479 height 71
drag, startPoint x: 654, startPoint y: 366, endPoint x: 653, endPoint y: 321, distance: 45.5
click at [653, 321] on div "Labour $0.00 Sub total $64,474.87 Margin $0.00 ( 0.00 %) Tax $6,447.49 Total $7…" at bounding box center [418, 346] width 479 height 71
drag, startPoint x: 245, startPoint y: 256, endPoint x: 224, endPoint y: 260, distance: 21.6
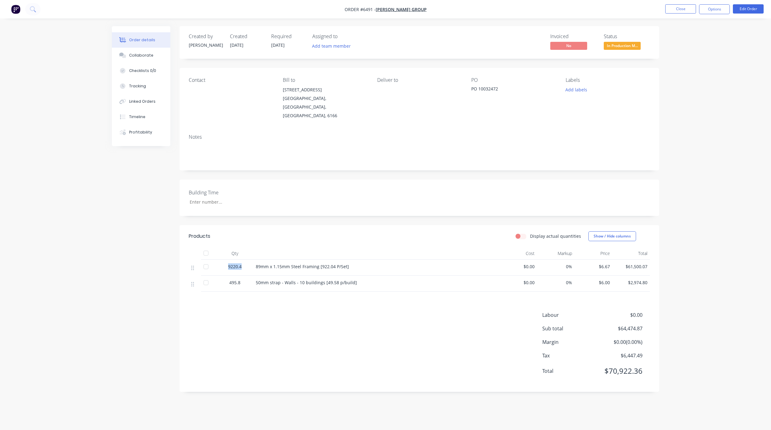
click at [224, 263] on div "9220.4" at bounding box center [235, 266] width 32 height 6
click at [254, 288] on div "Products Display actual quantities Show / Hide columns Qty Cost Markup Price To…" at bounding box center [418, 308] width 479 height 167
click at [676, 6] on button "Close" at bounding box center [680, 8] width 31 height 9
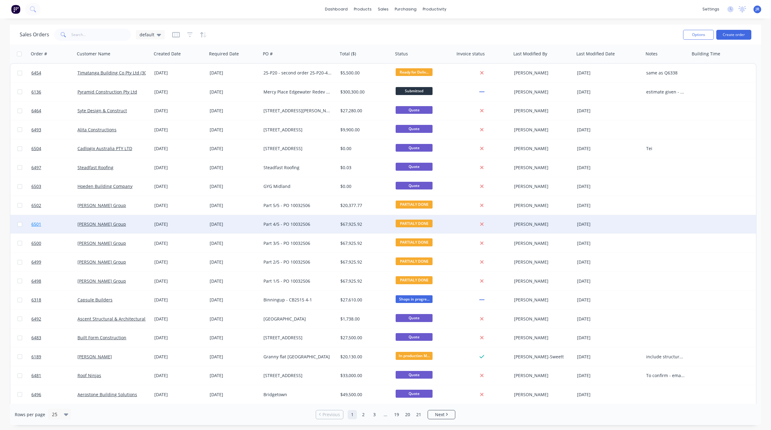
click at [36, 221] on span "6501" at bounding box center [36, 224] width 10 height 6
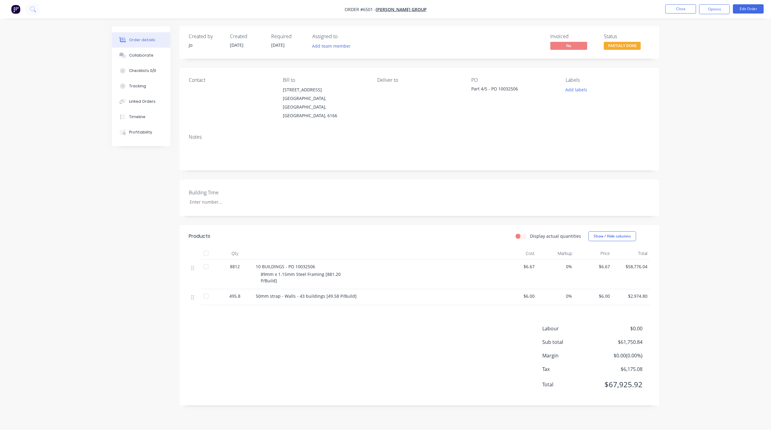
click at [67, 68] on div "Order details Collaborate Checklists 0/0 Tracking Linked Orders Timeline Profit…" at bounding box center [385, 215] width 771 height 430
click at [671, 10] on button "Close" at bounding box center [680, 8] width 31 height 9
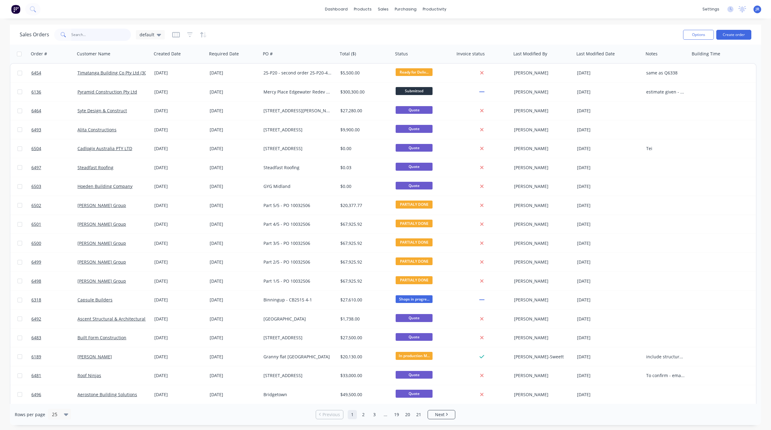
click at [100, 31] on input "text" at bounding box center [101, 35] width 60 height 12
type input "[PERSON_NAME]"
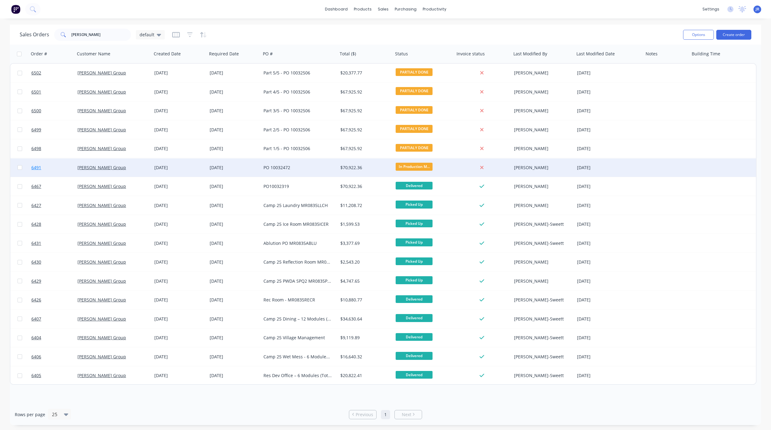
click at [36, 167] on span "6491" at bounding box center [36, 167] width 10 height 6
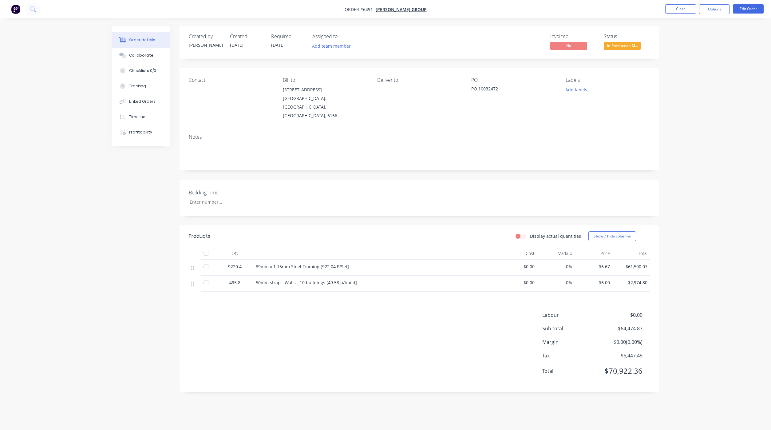
click at [670, 14] on nav "Order #6491 - McNally Group Close Options Edit Order" at bounding box center [385, 9] width 771 height 18
click at [678, 8] on button "Close" at bounding box center [680, 8] width 31 height 9
